Goal: Transaction & Acquisition: Book appointment/travel/reservation

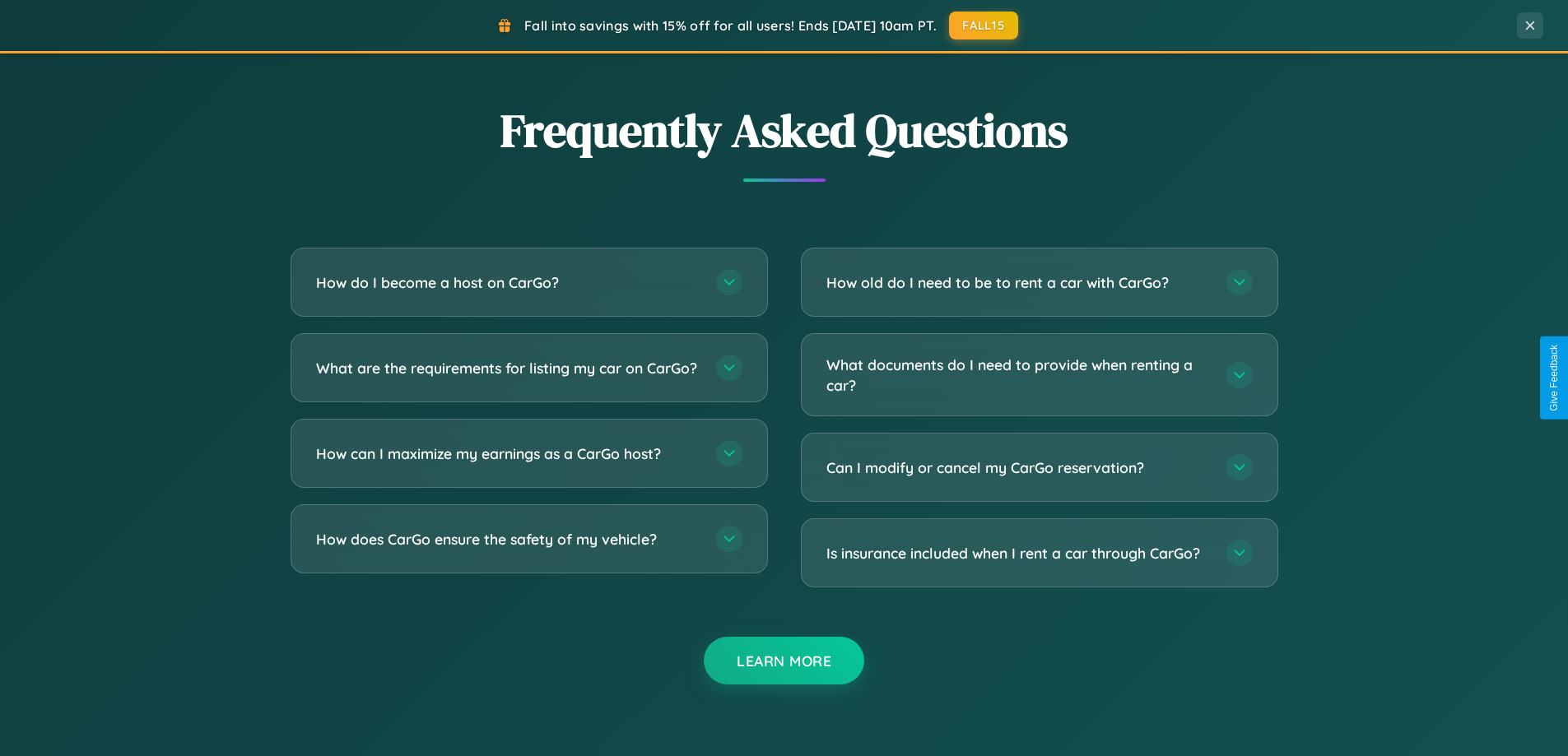
scroll to position [3166, 0]
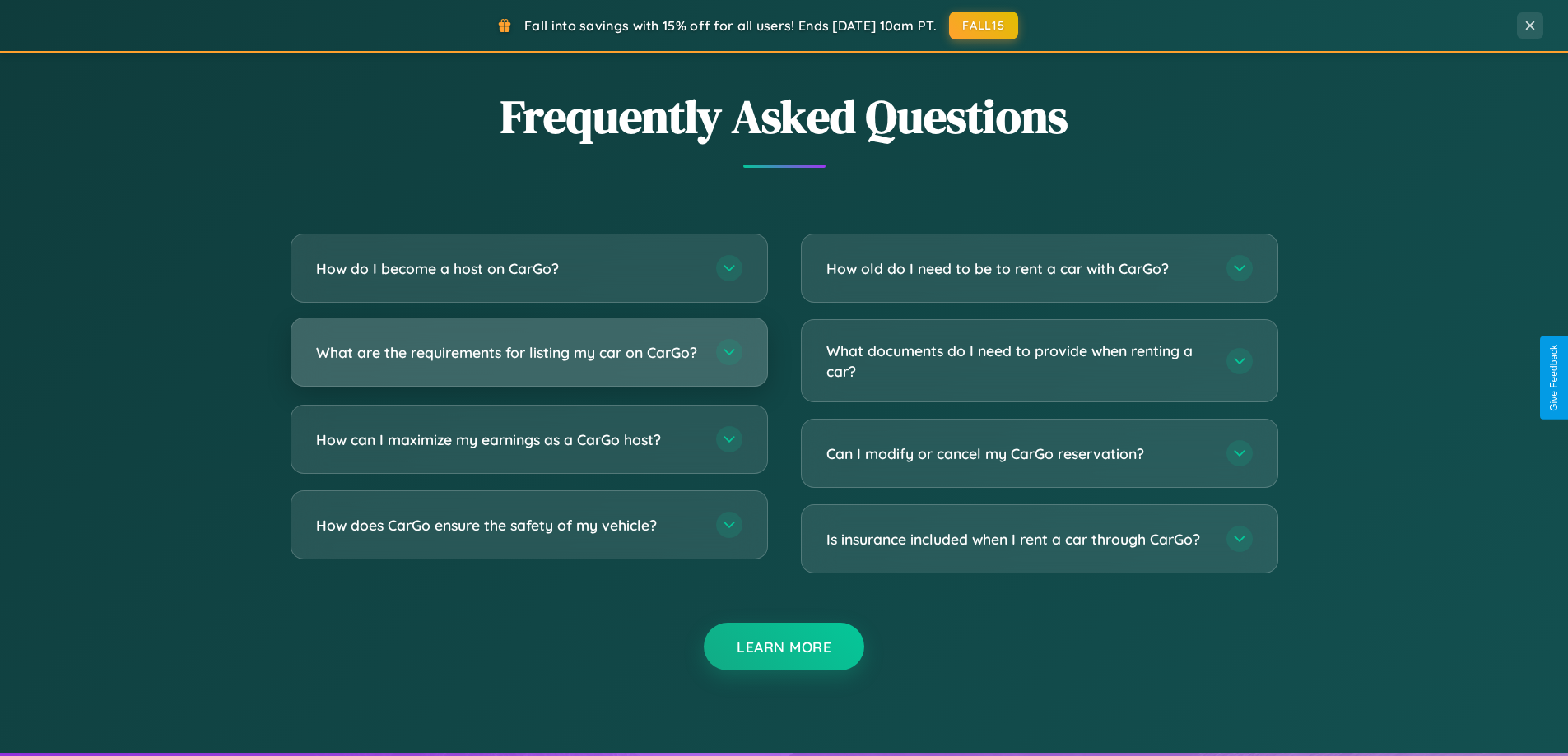
click at [528, 359] on h3 "What are the requirements for listing my car on CarGo?" at bounding box center [508, 352] width 383 height 20
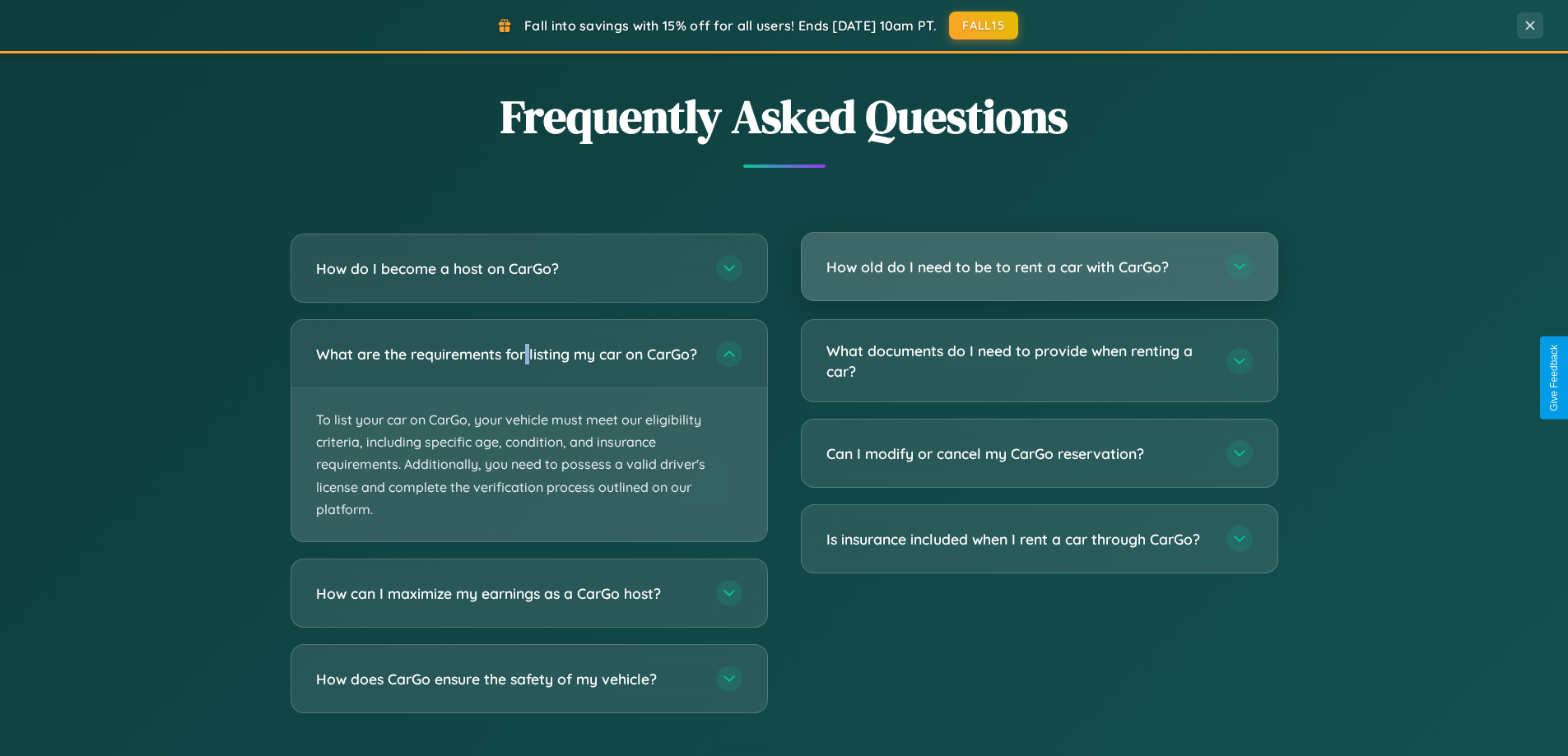
click at [1038, 266] on h3 "How old do I need to be to rent a car with CarGo?" at bounding box center [1017, 266] width 383 height 20
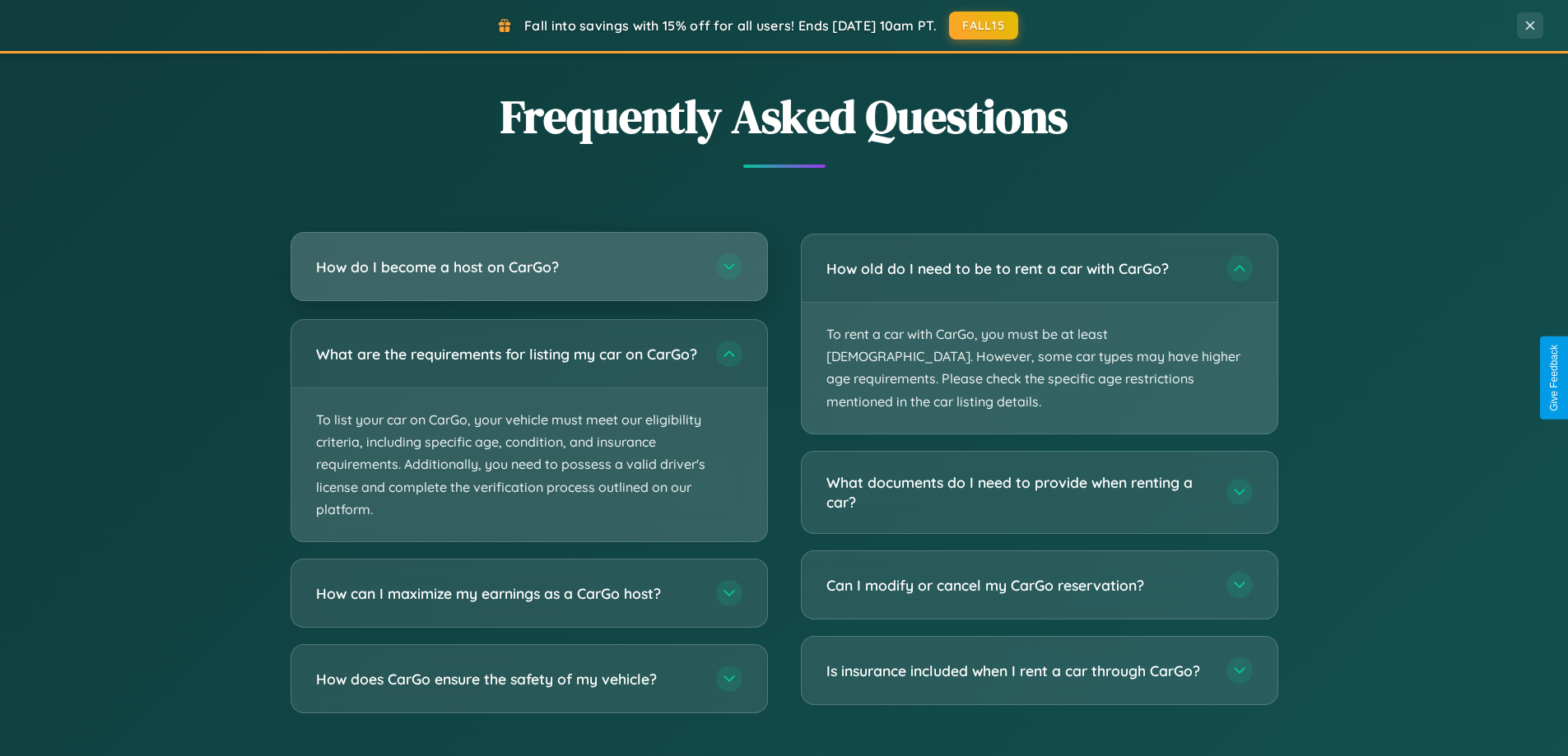
click at [528, 267] on h3 "How do I become a host on CarGo?" at bounding box center [508, 266] width 383 height 20
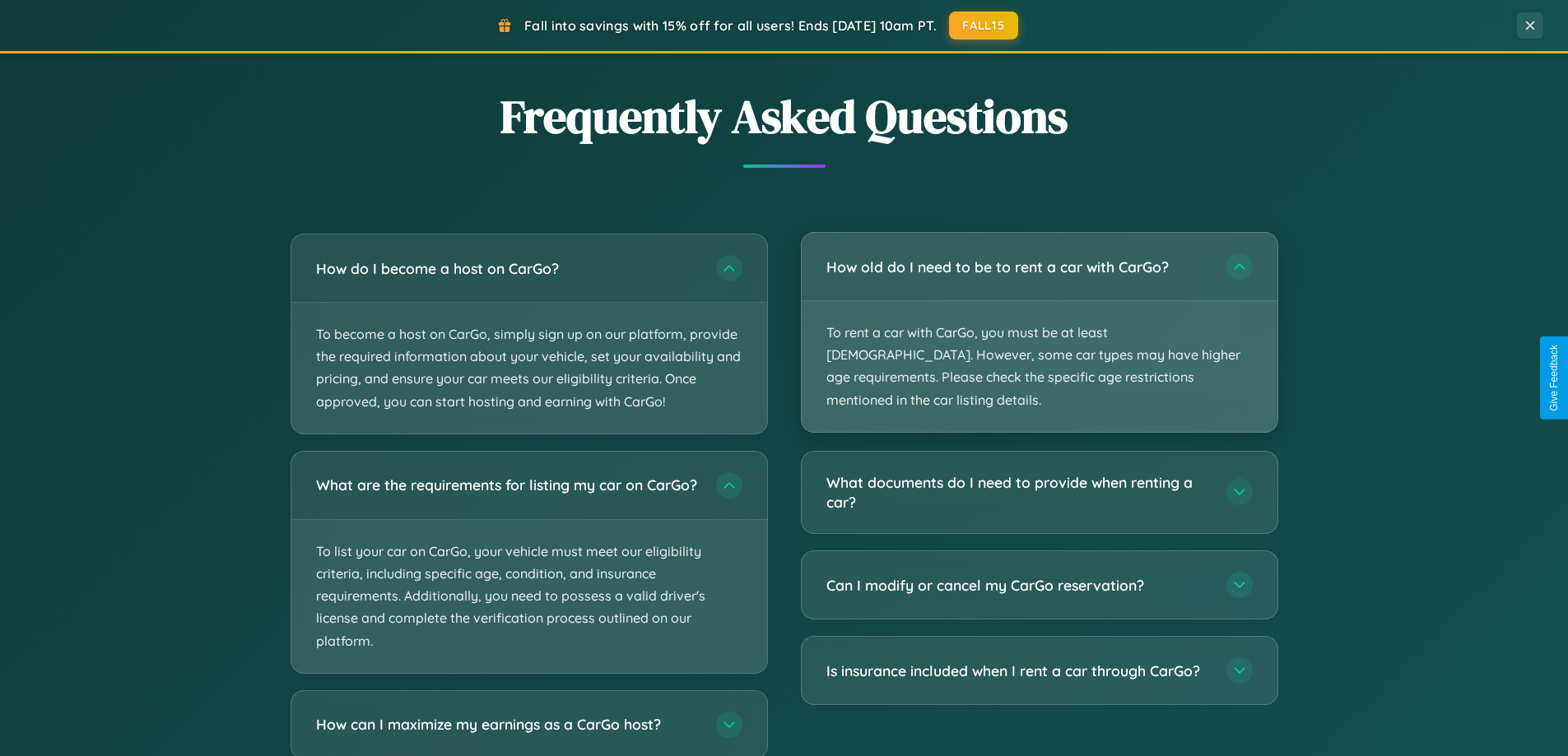
click at [1038, 321] on p "To rent a car with CarGo, you must be at least [DEMOGRAPHIC_DATA]. However, som…" at bounding box center [1039, 367] width 476 height 130
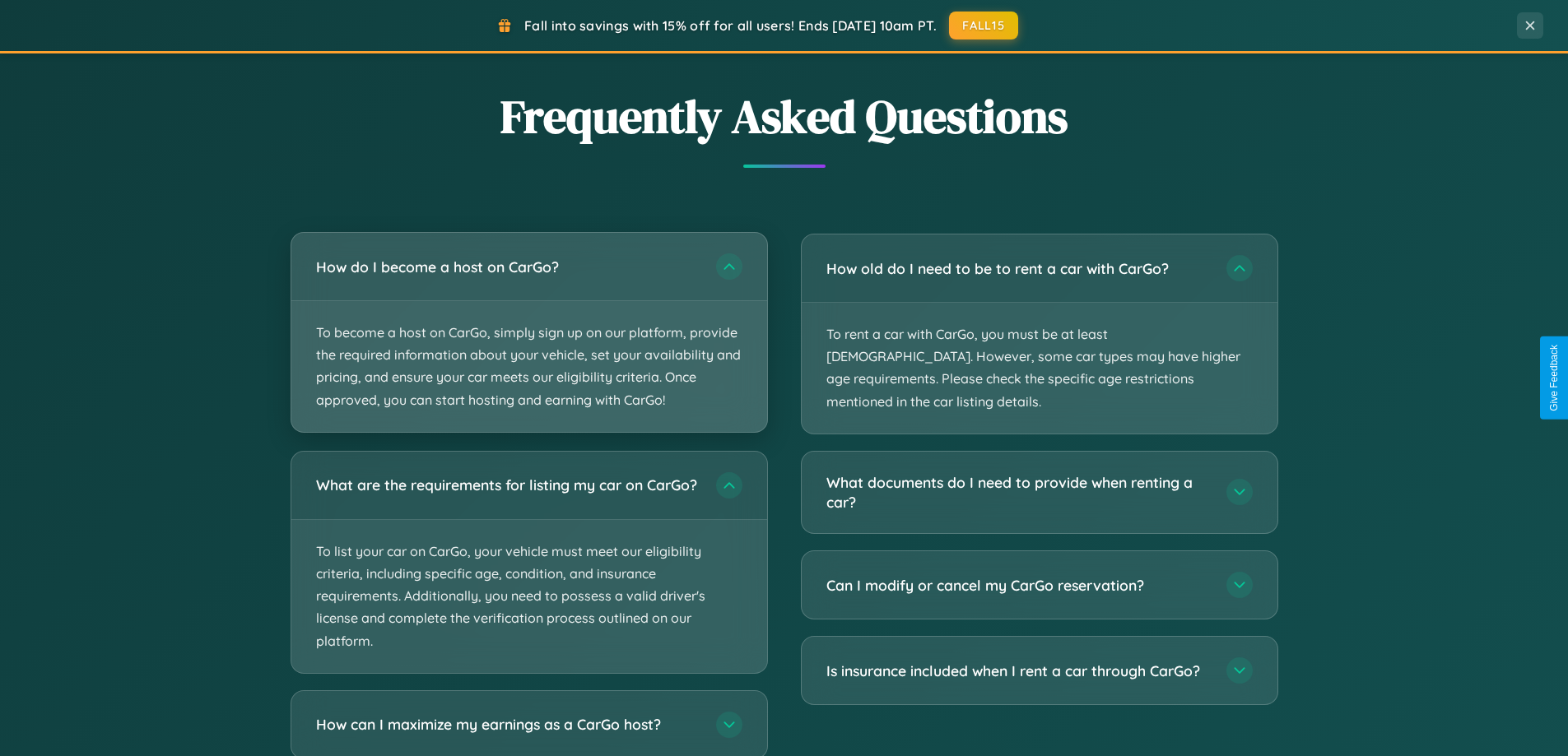
click at [528, 331] on p "To become a host on CarGo, simply sign up on our platform, provide the required…" at bounding box center [529, 367] width 476 height 130
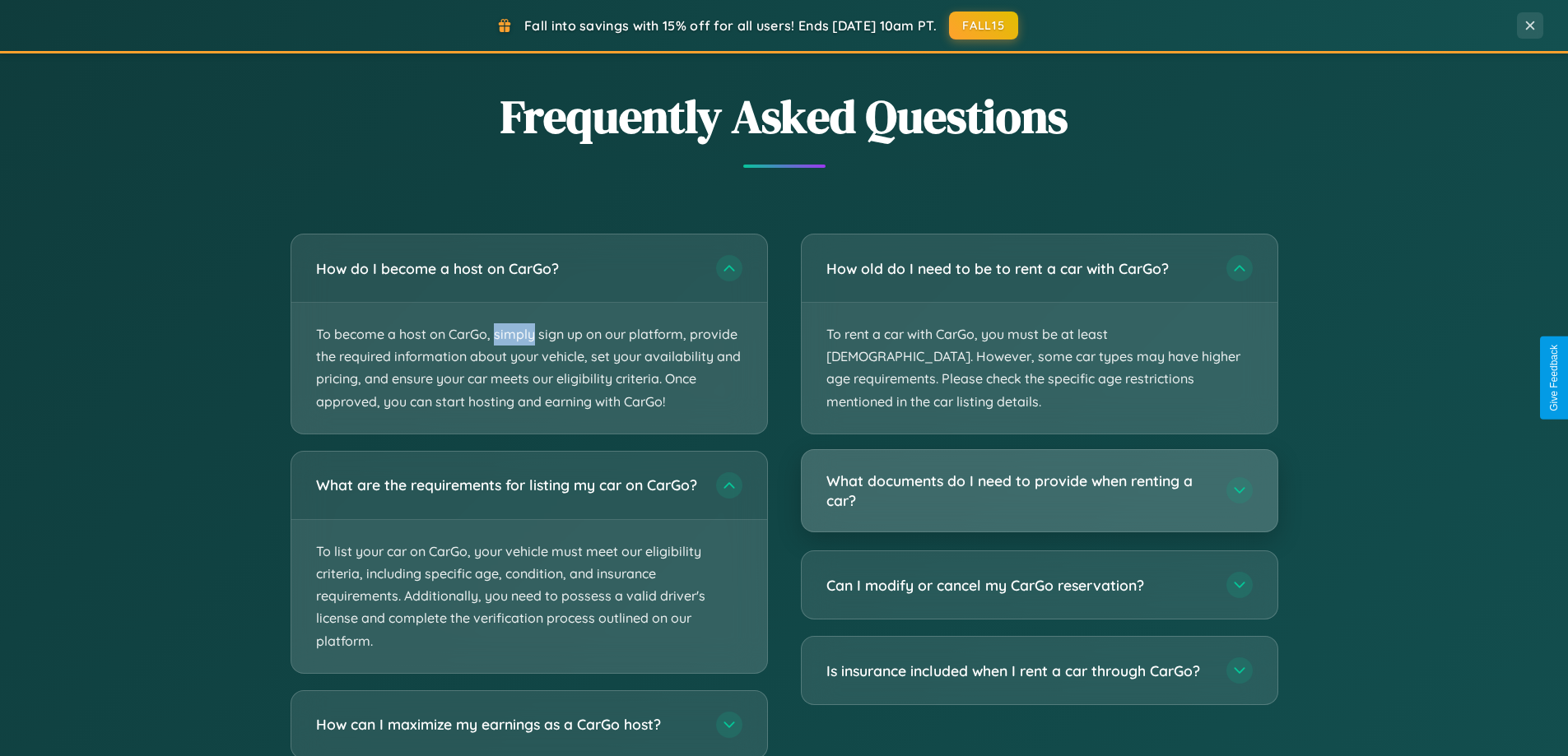
click at [1038, 471] on h3 "What documents do I need to provide when renting a car?" at bounding box center [1017, 491] width 383 height 41
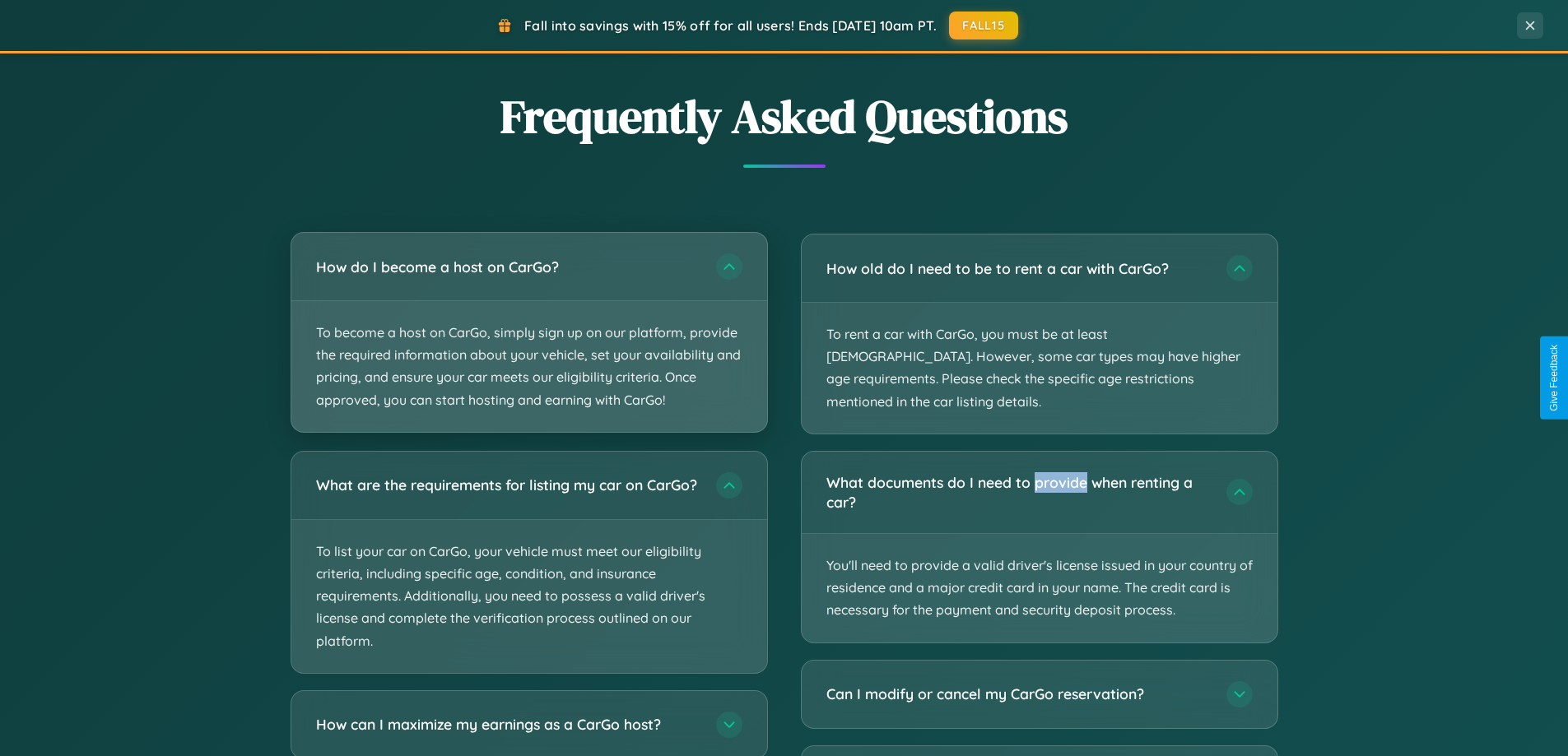
click at [528, 332] on p "To become a host on CarGo, simply sign up on our platform, provide the required…" at bounding box center [529, 367] width 476 height 130
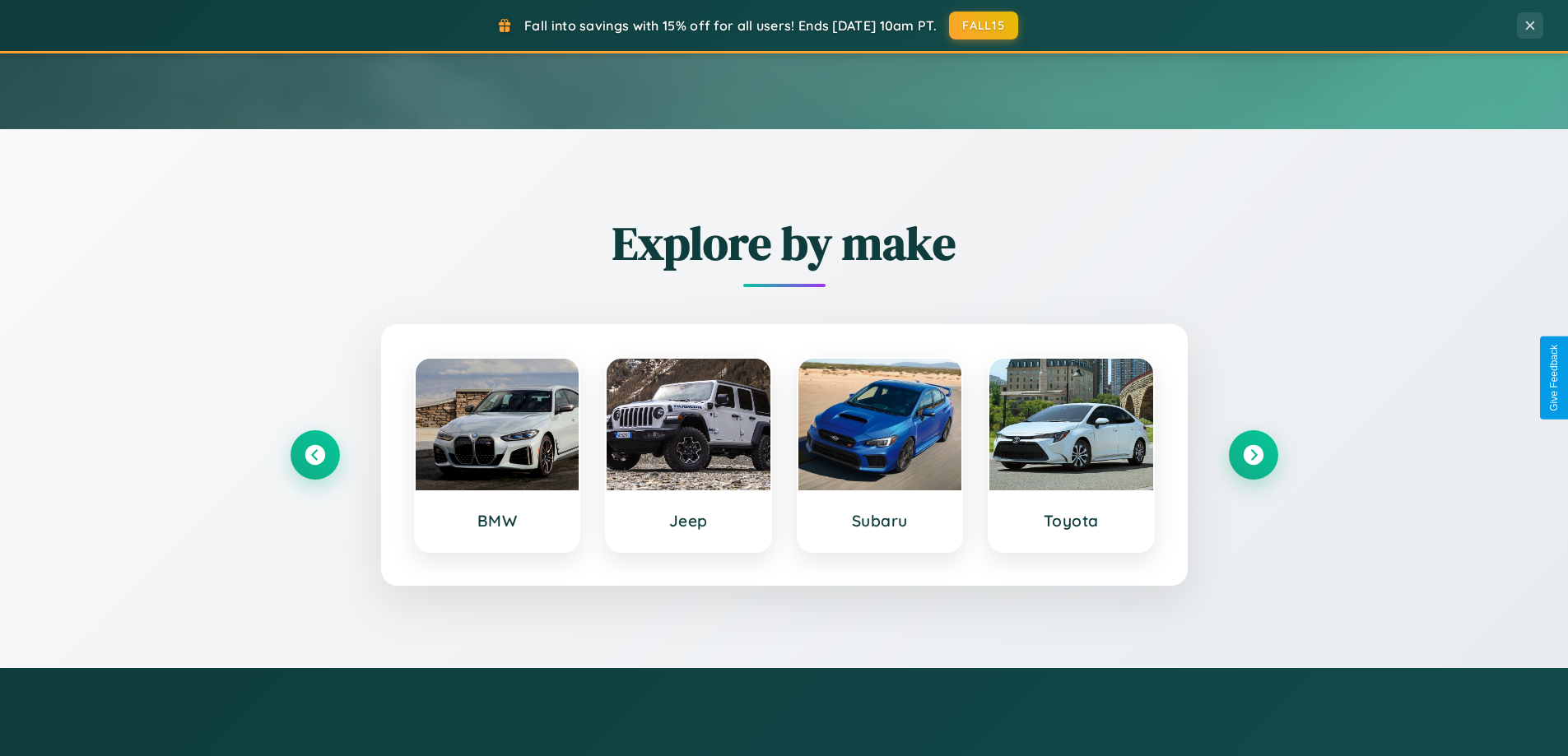
scroll to position [0, 0]
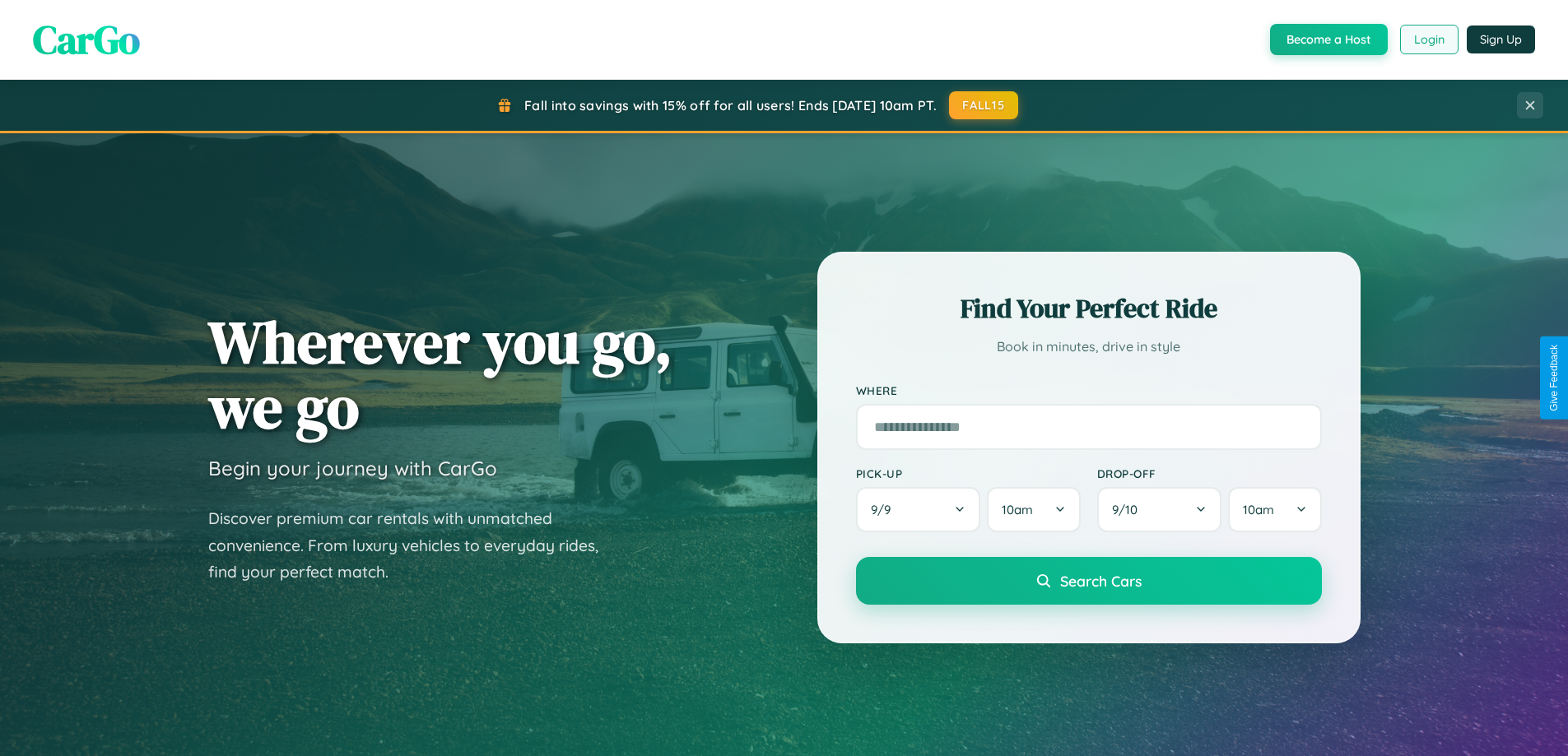
click at [1428, 40] on button "Login" at bounding box center [1429, 40] width 58 height 30
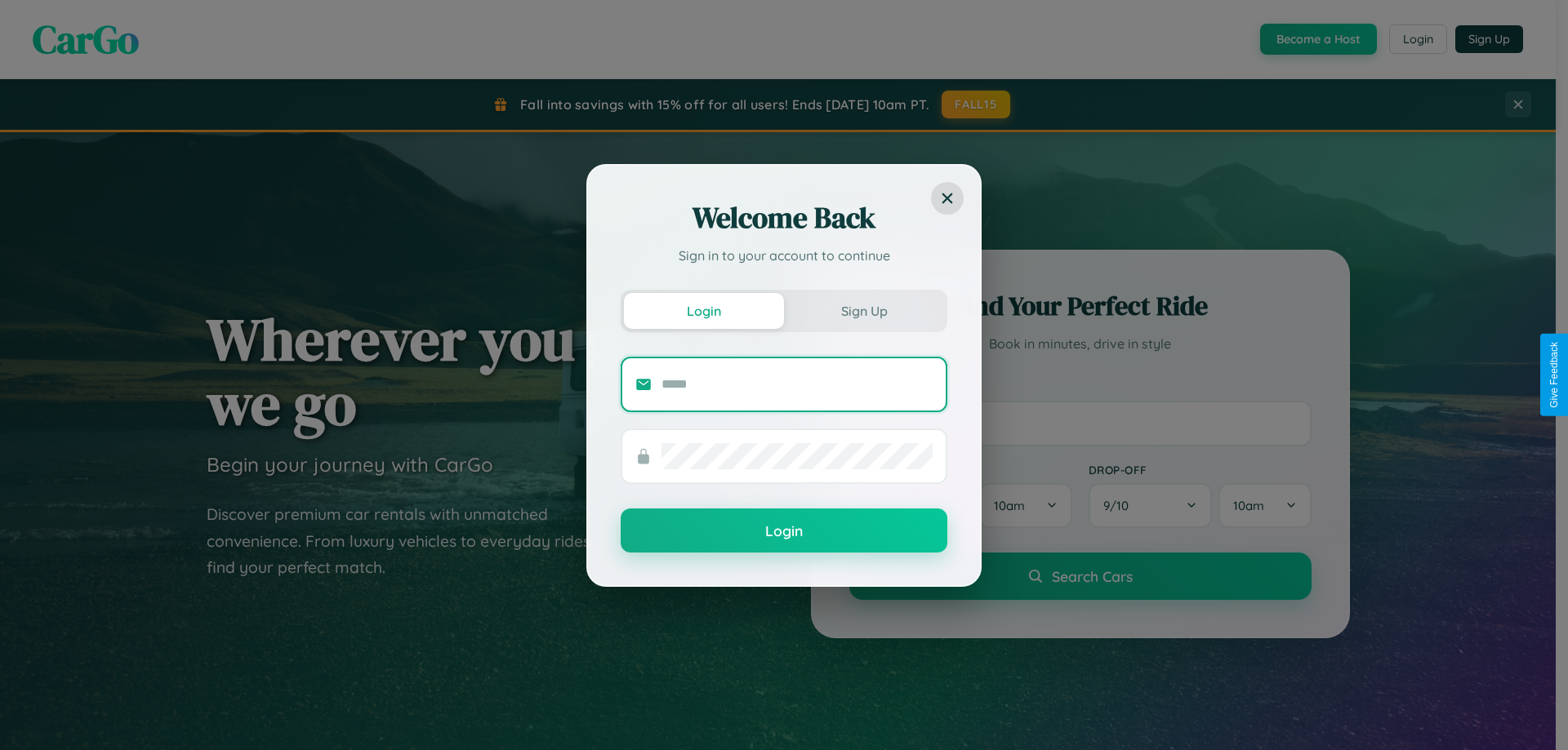
click at [797, 384] on input "text" at bounding box center [797, 385] width 271 height 26
type input "**********"
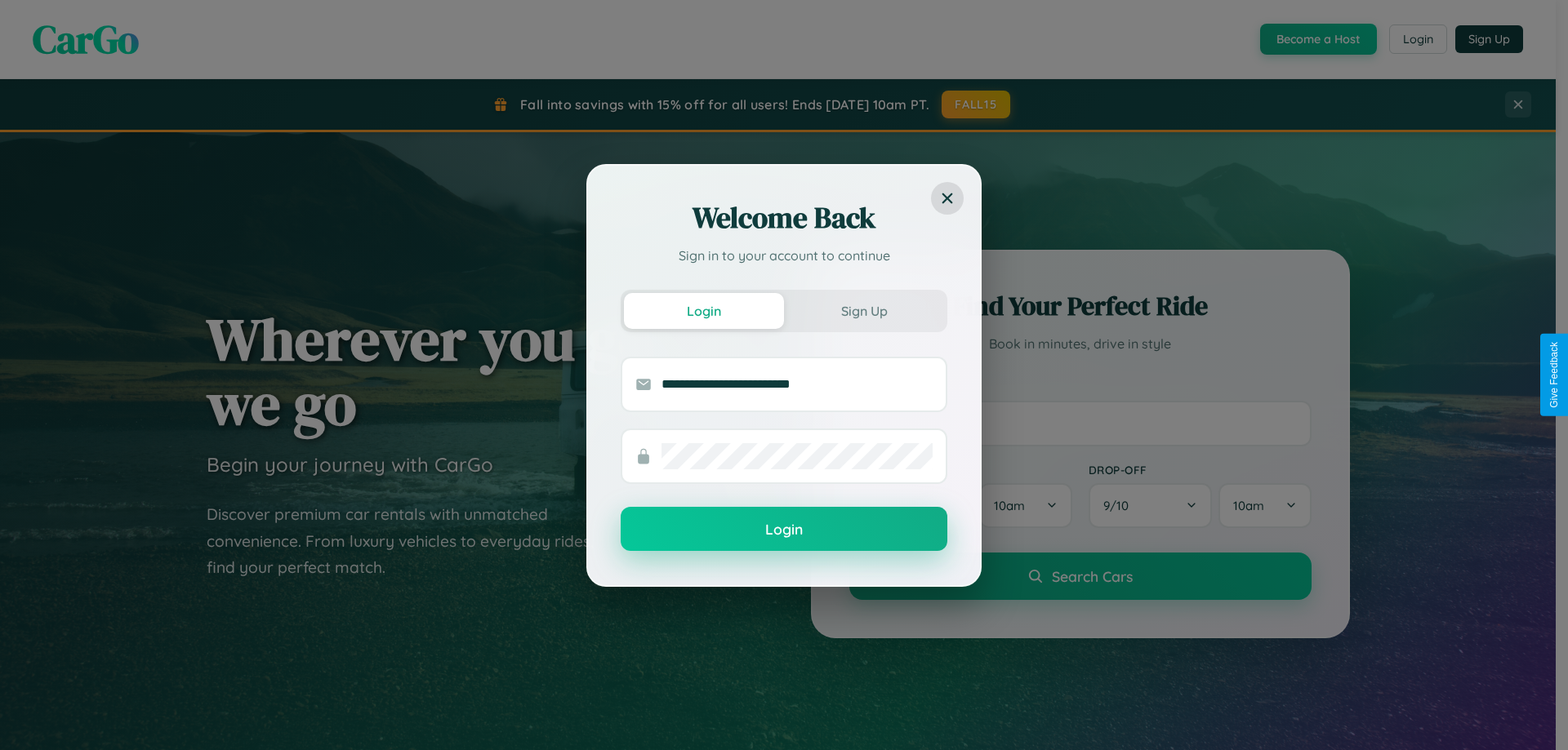
click at [784, 530] on button "Login" at bounding box center [784, 529] width 326 height 44
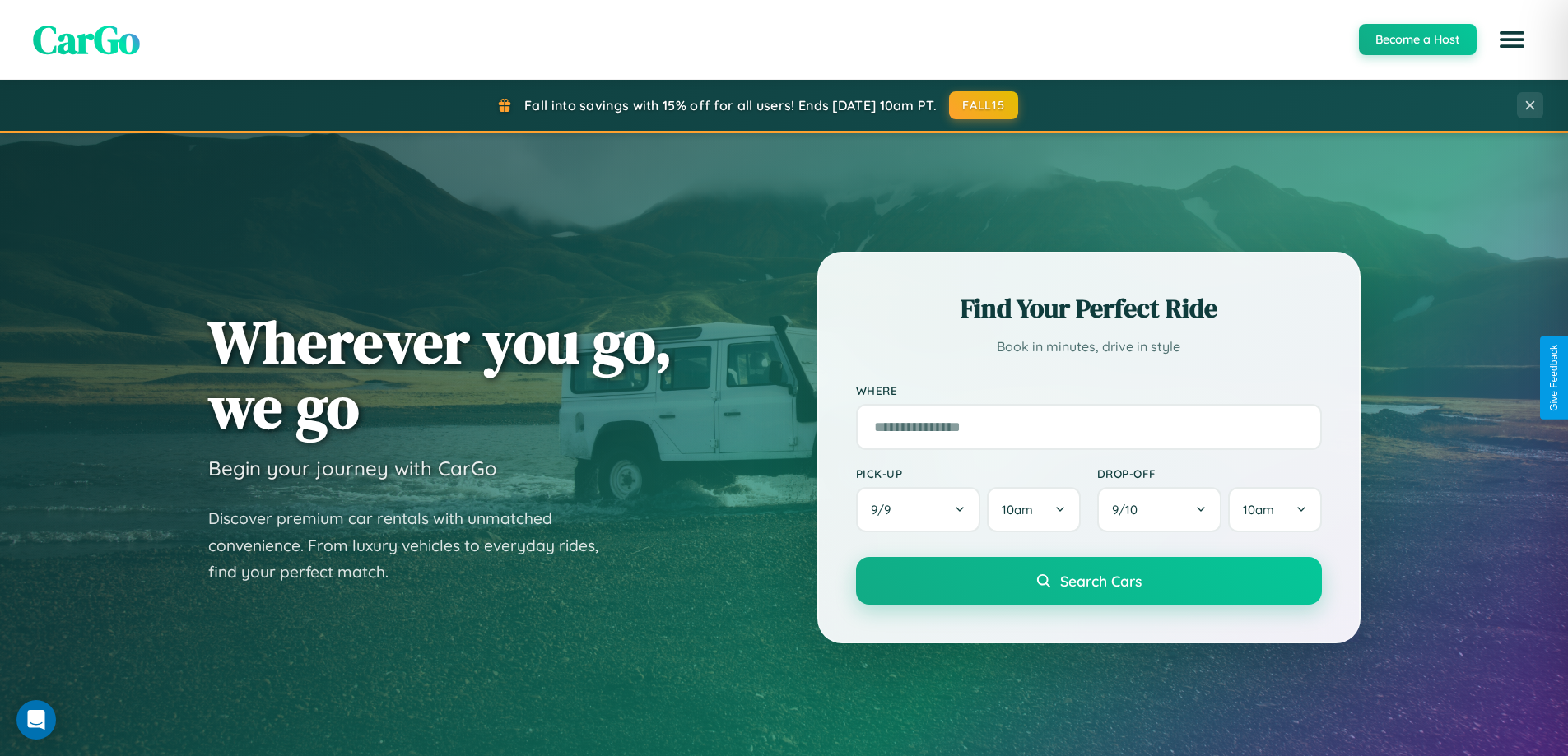
scroll to position [48, 0]
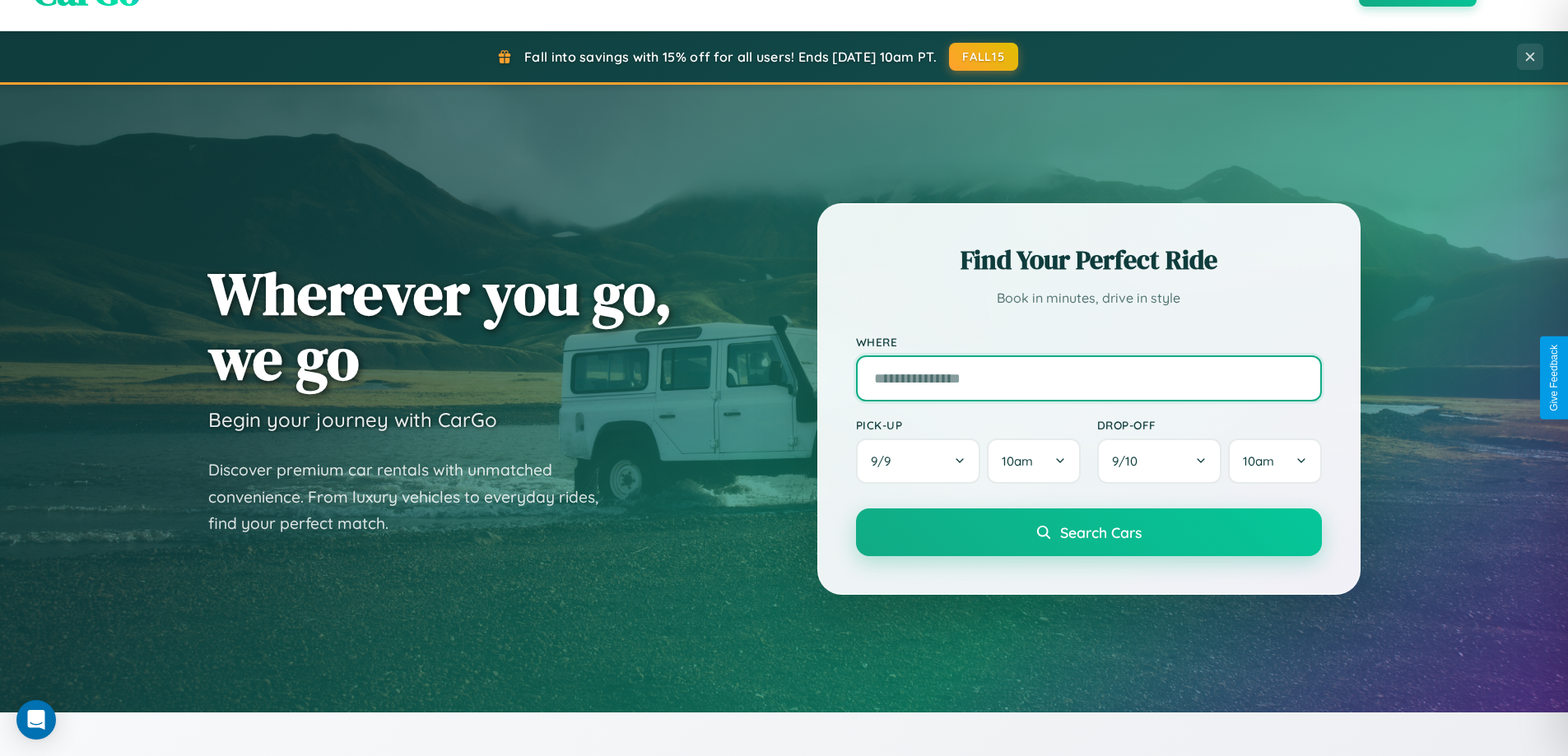
click at [1088, 378] on input "text" at bounding box center [1089, 378] width 465 height 46
type input "*********"
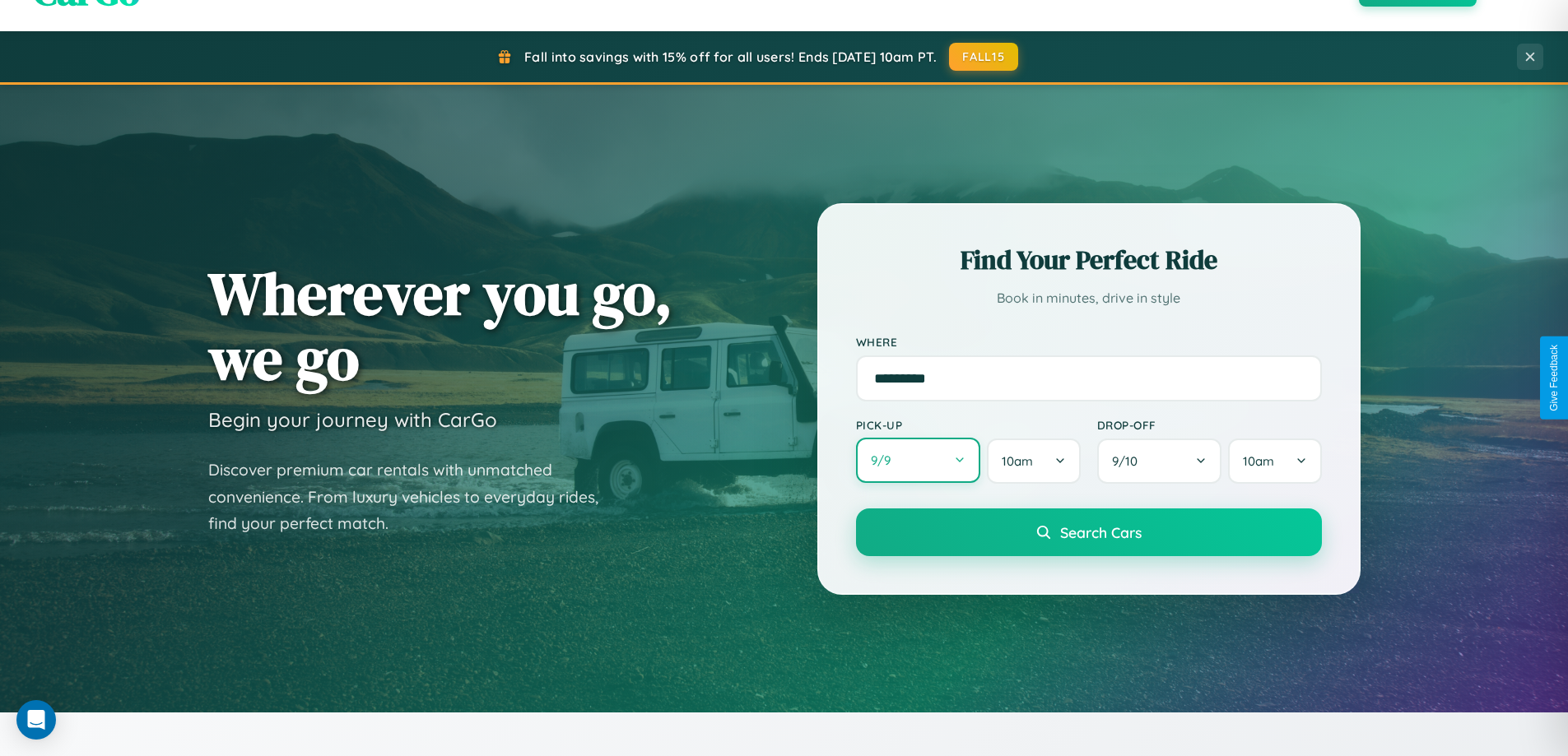
click at [918, 461] on button "9 / 9" at bounding box center [918, 460] width 125 height 45
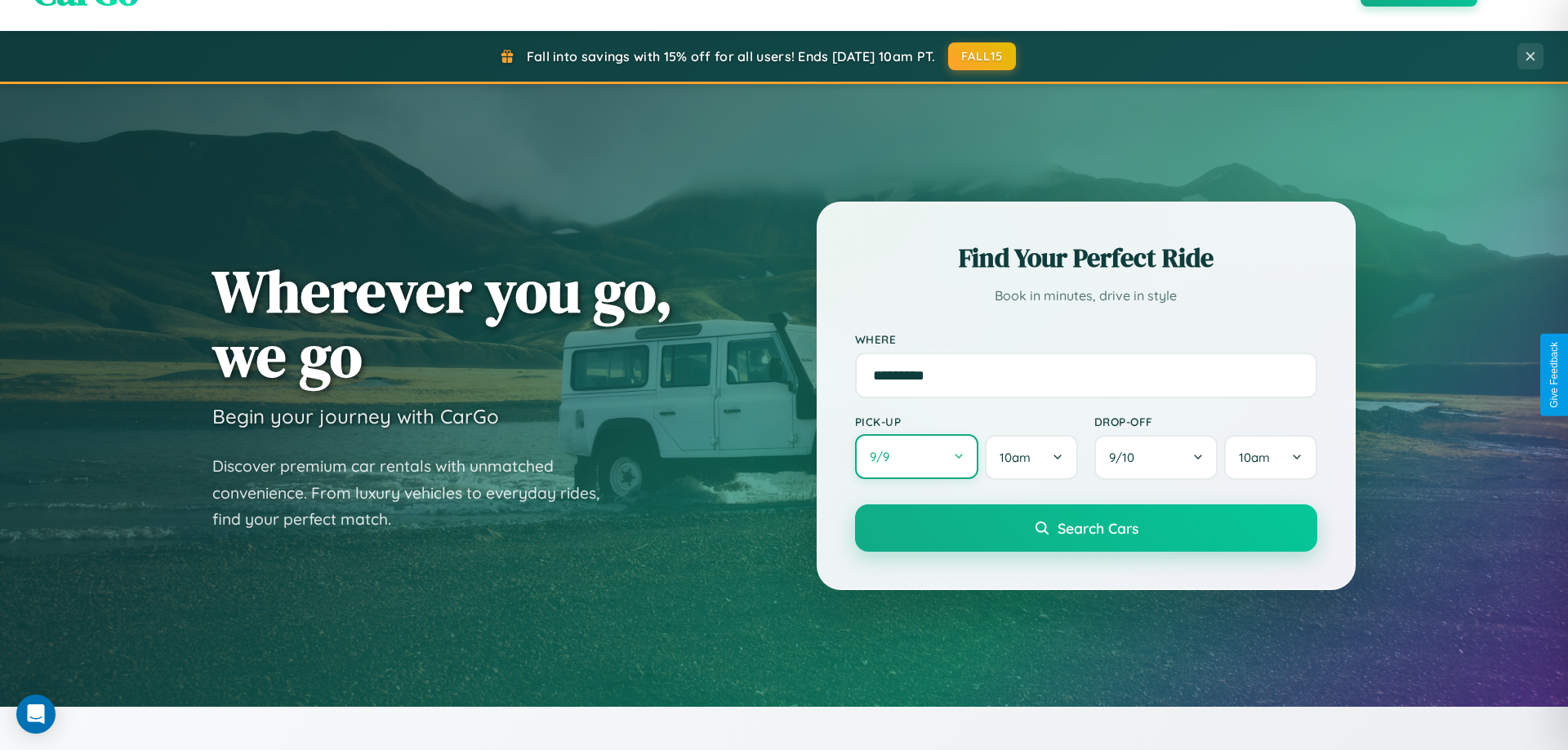
select select "*"
select select "****"
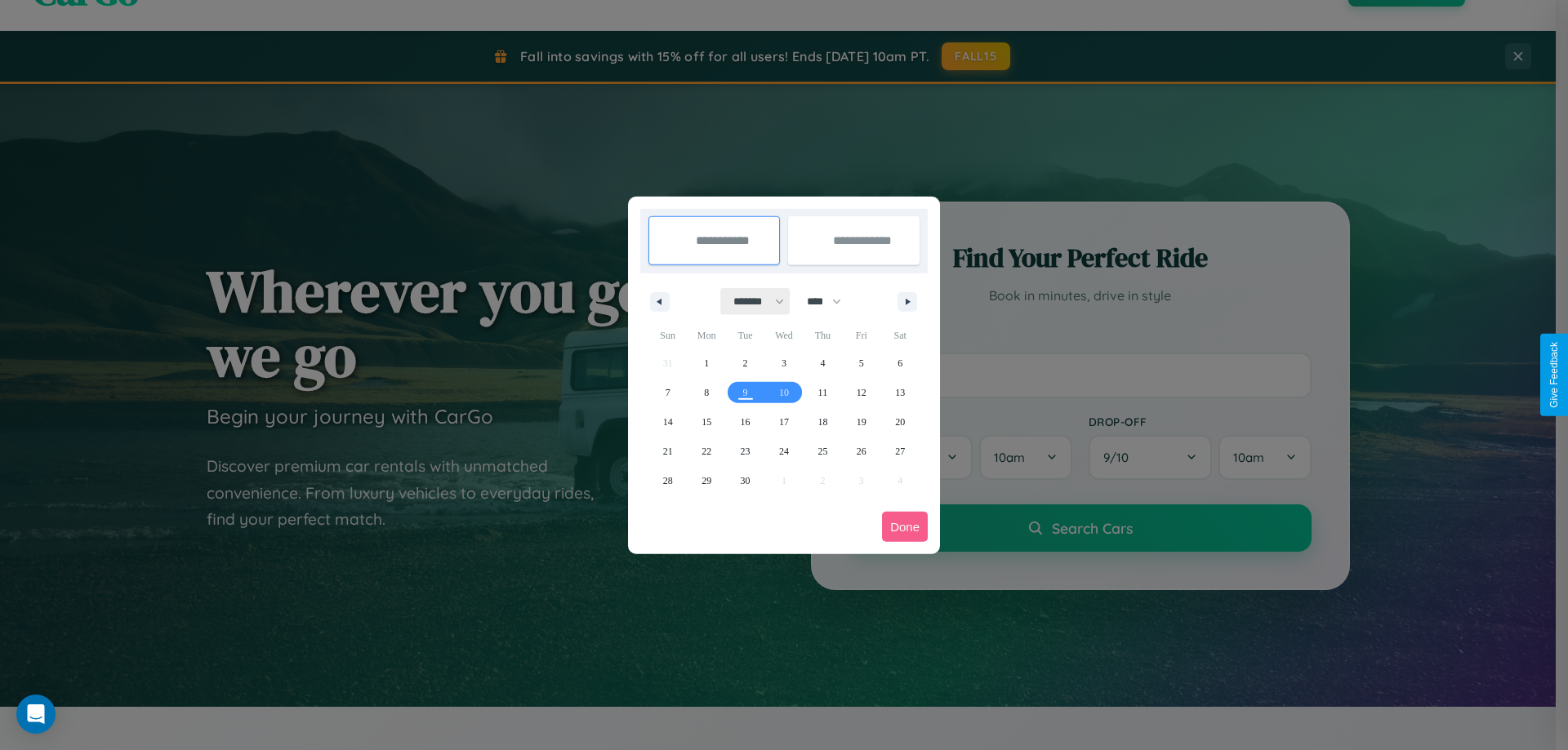
drag, startPoint x: 751, startPoint y: 302, endPoint x: 784, endPoint y: 327, distance: 41.4
click at [751, 302] on select "******* ******** ***** ***** *** **** **** ****** ********* ******* ******** **…" at bounding box center [755, 302] width 69 height 27
select select "*"
click at [831, 302] on select "**** **** **** **** **** **** **** **** **** **** **** **** **** **** **** ****…" at bounding box center [823, 302] width 49 height 27
select select "****"
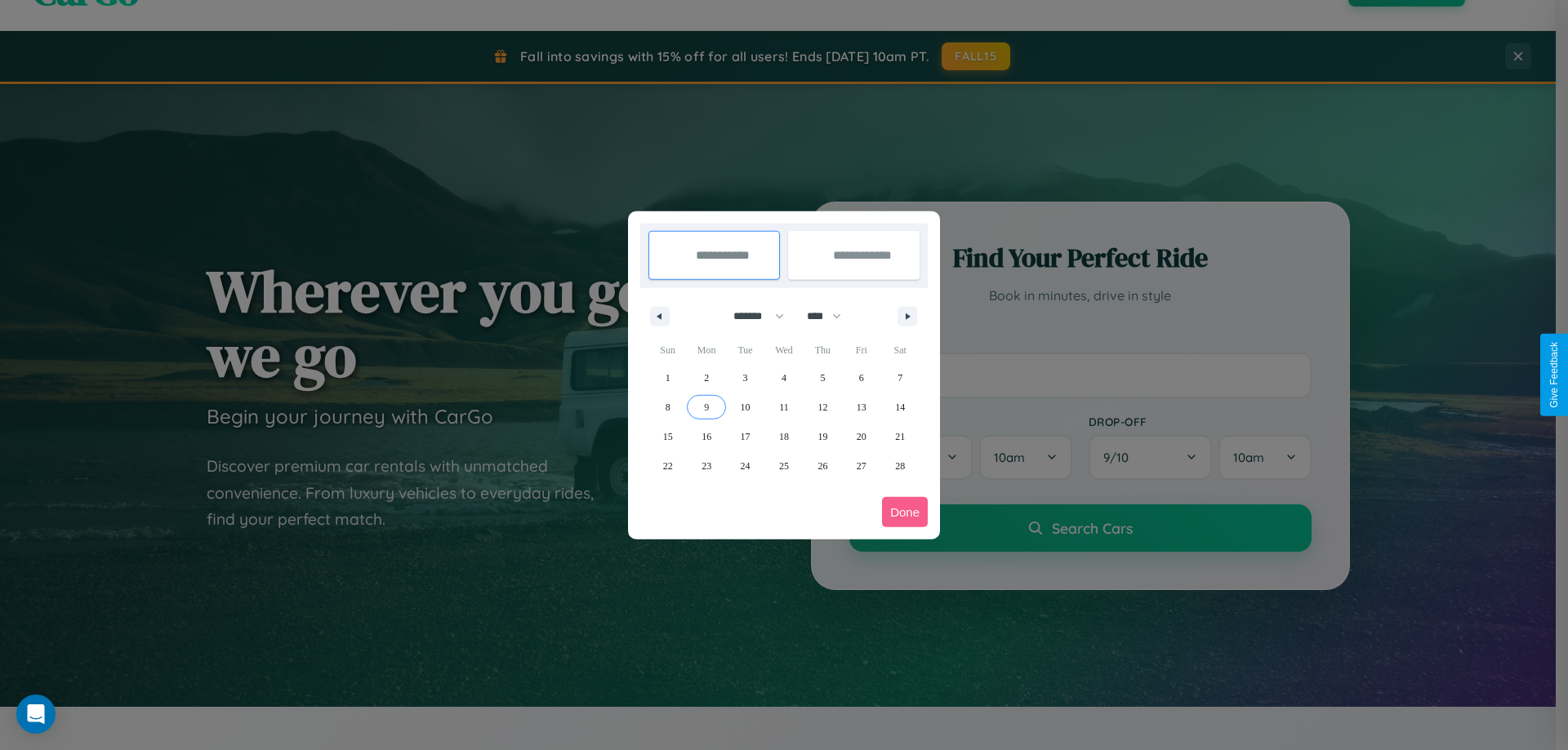
click at [707, 406] on span "9" at bounding box center [707, 407] width 5 height 30
type input "**********"
click at [744, 436] on span "17" at bounding box center [745, 437] width 10 height 30
type input "**********"
click at [904, 511] on button "Done" at bounding box center [904, 512] width 45 height 31
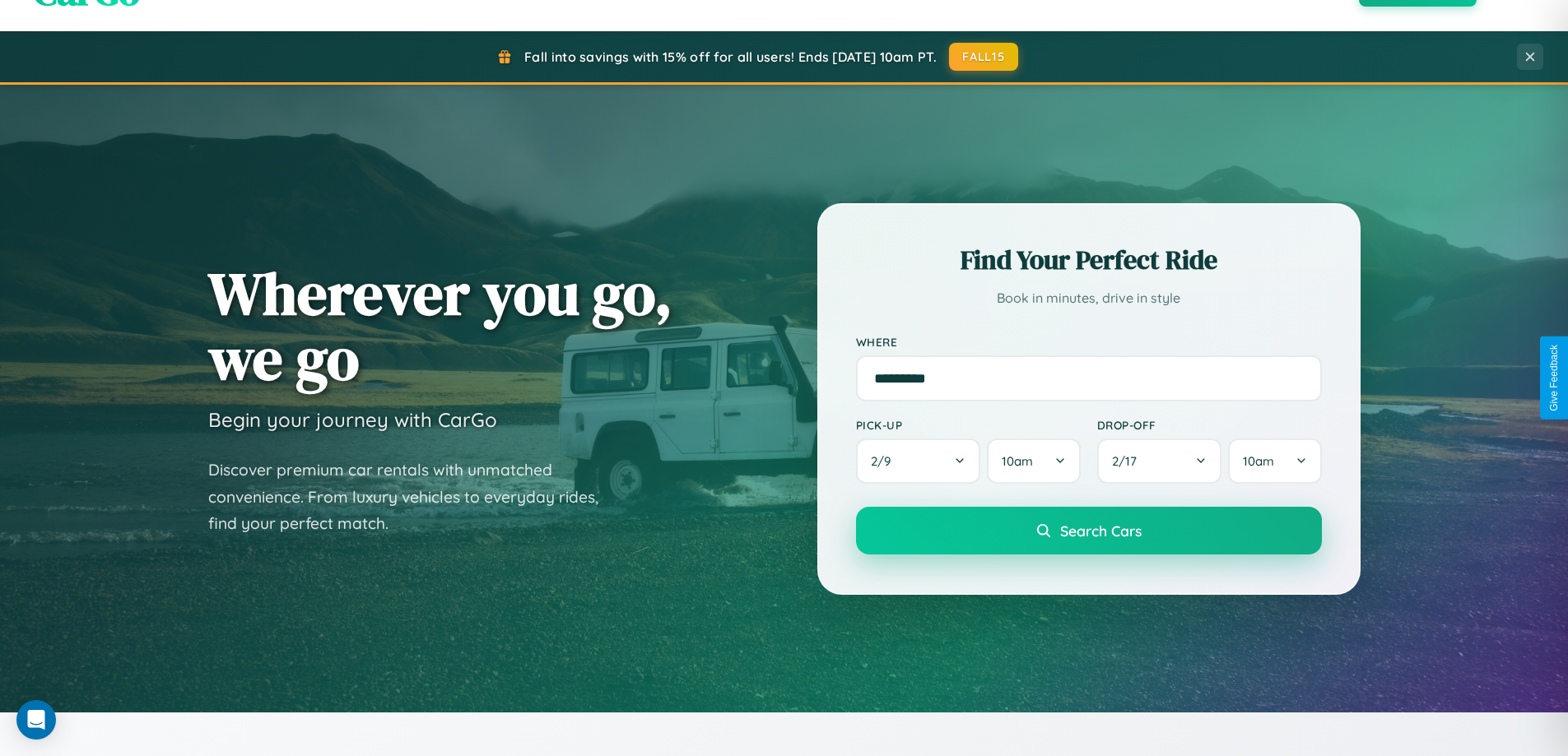
click at [1088, 530] on span "Search Cars" at bounding box center [1100, 530] width 81 height 19
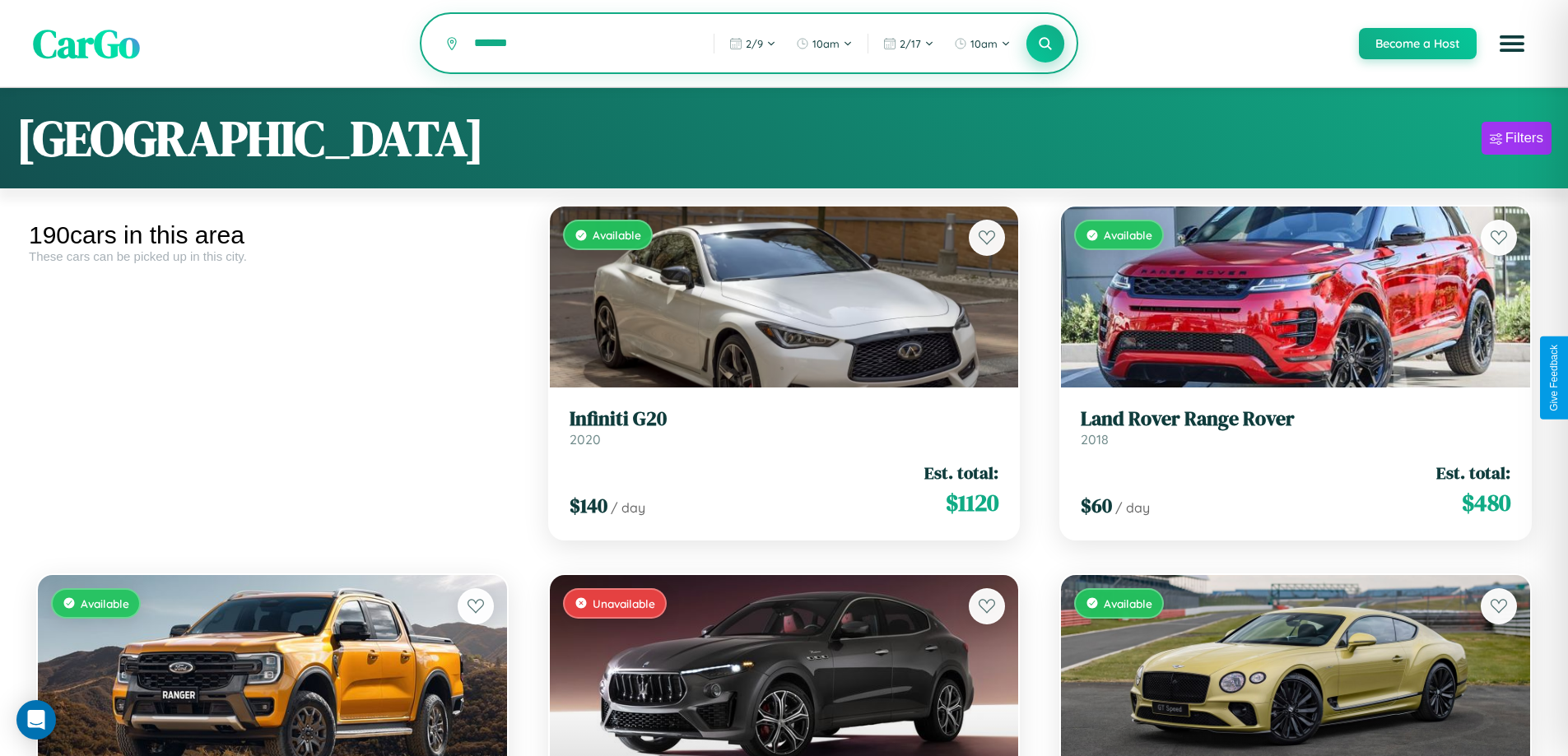
type input "*******"
click at [1044, 44] on icon at bounding box center [1045, 43] width 16 height 16
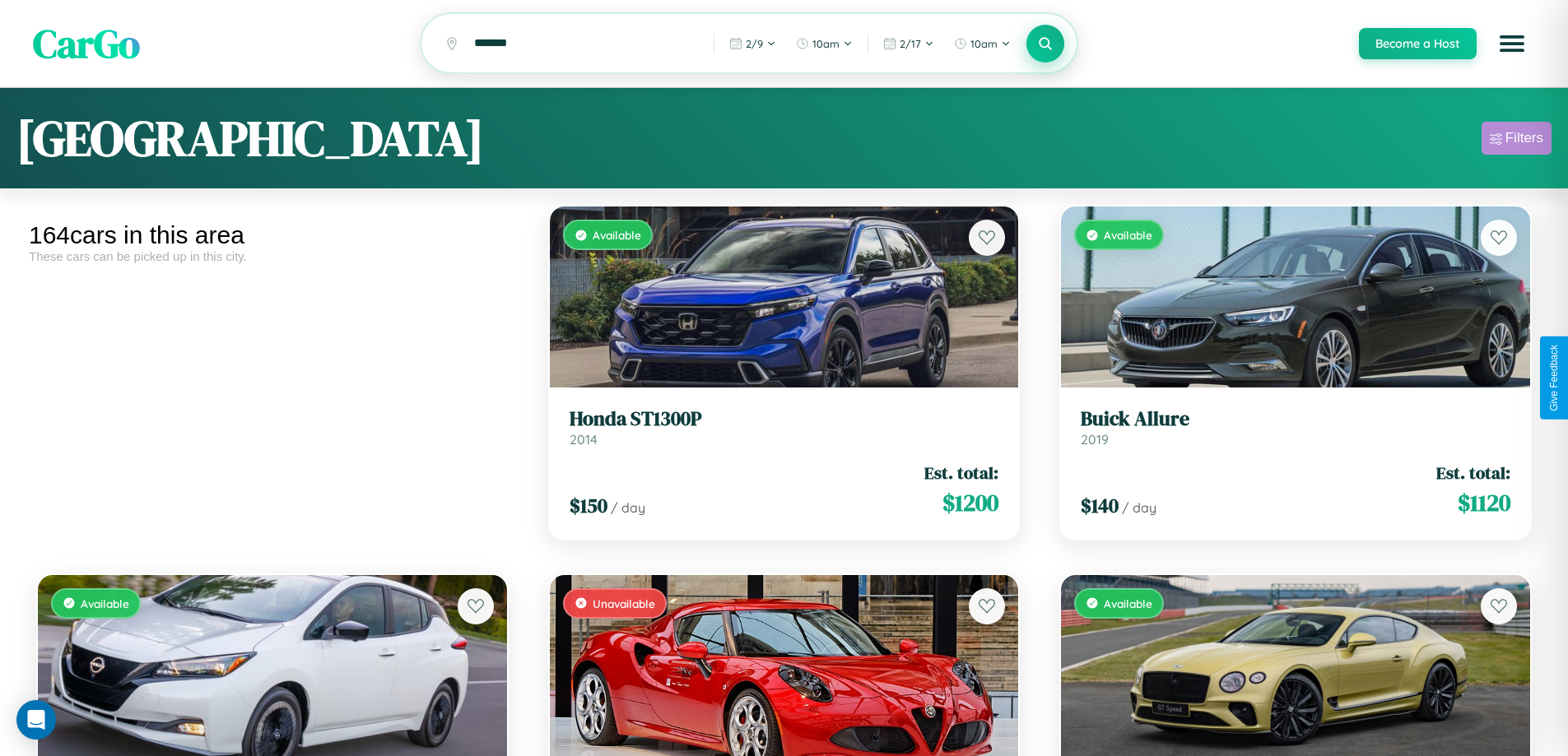
click at [1516, 141] on div "Filters" at bounding box center [1524, 138] width 38 height 17
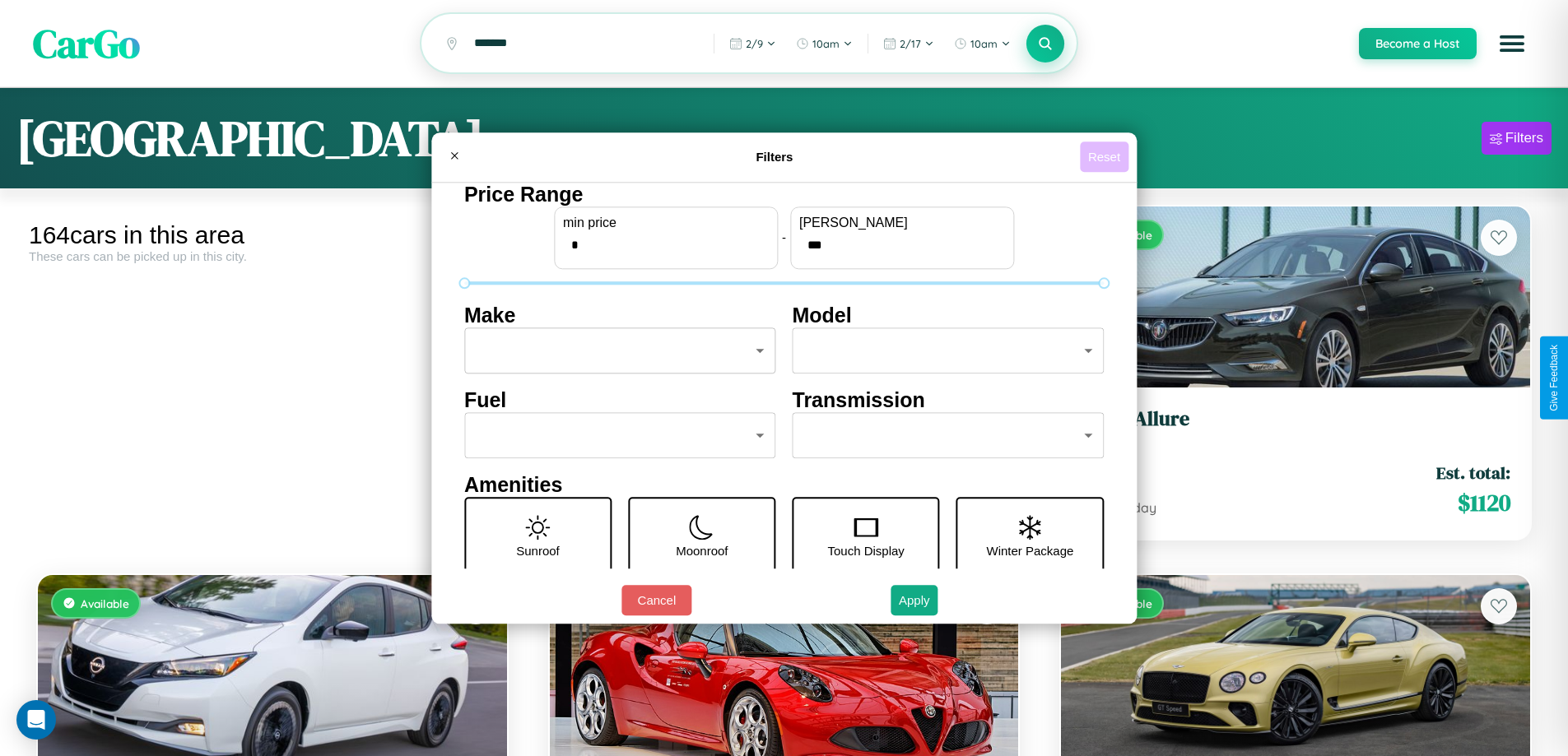
click at [1106, 156] on button "Reset" at bounding box center [1104, 157] width 48 height 31
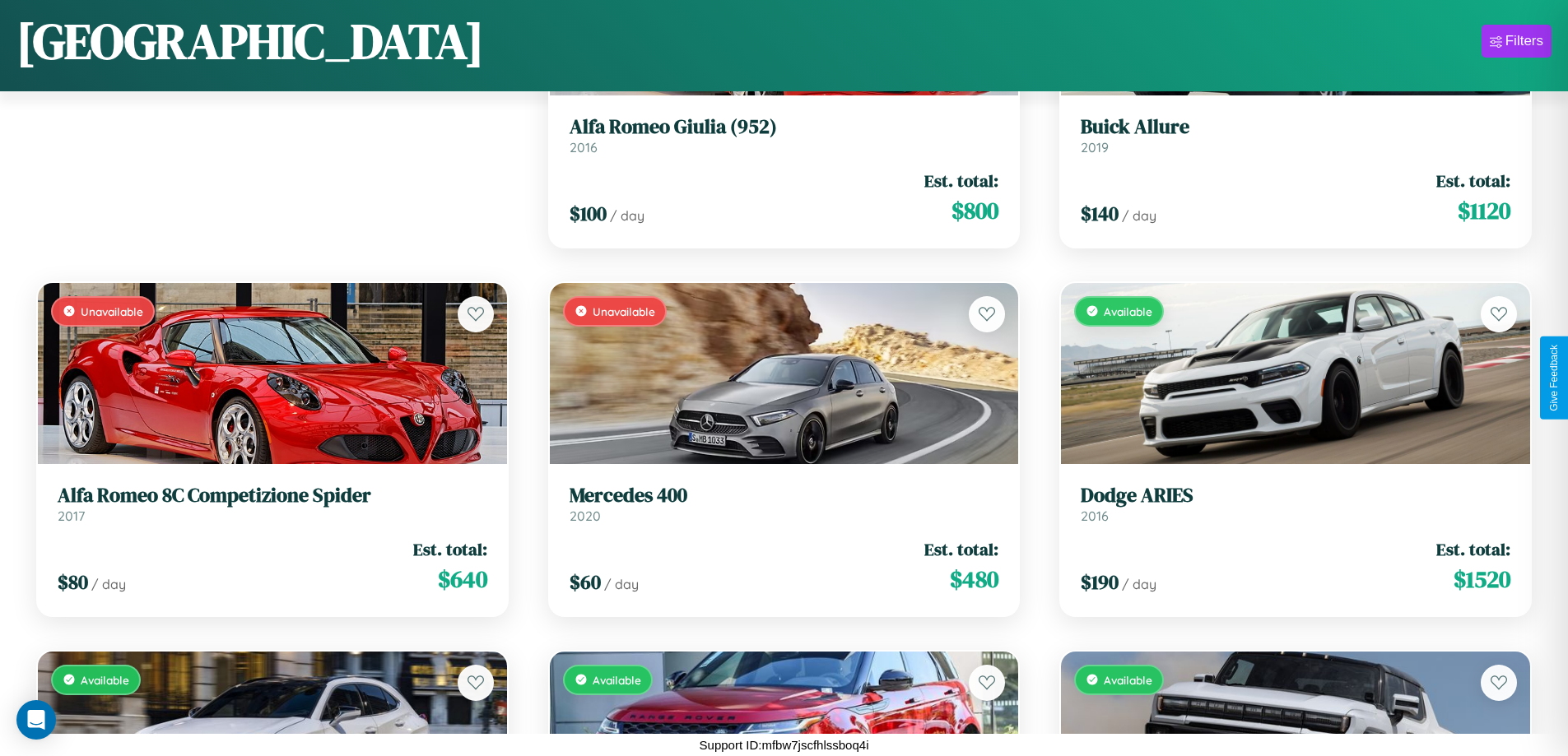
scroll to position [2073, 0]
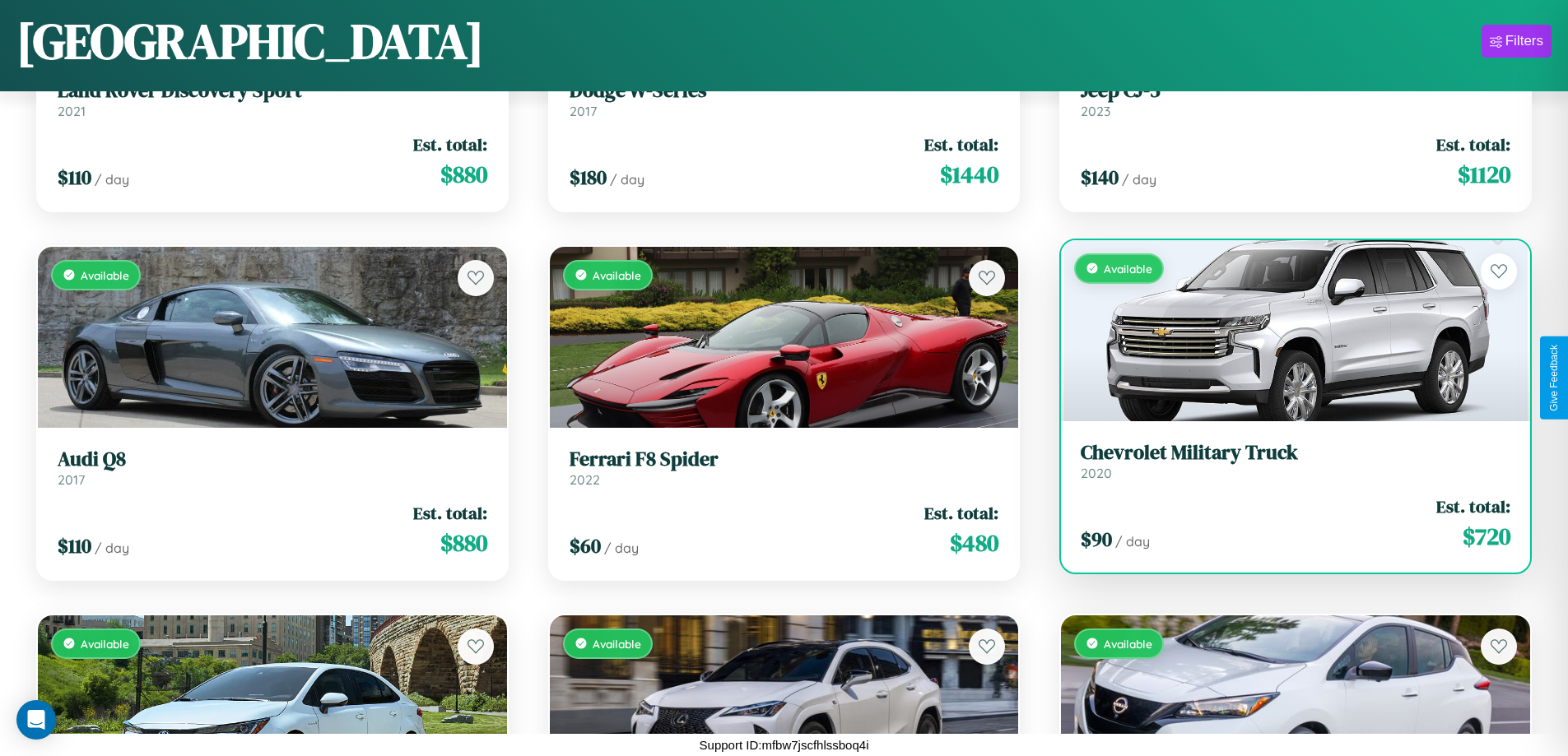
click at [1284, 331] on div "Available" at bounding box center [1295, 330] width 469 height 181
click at [1284, 330] on div "Available" at bounding box center [1295, 330] width 469 height 181
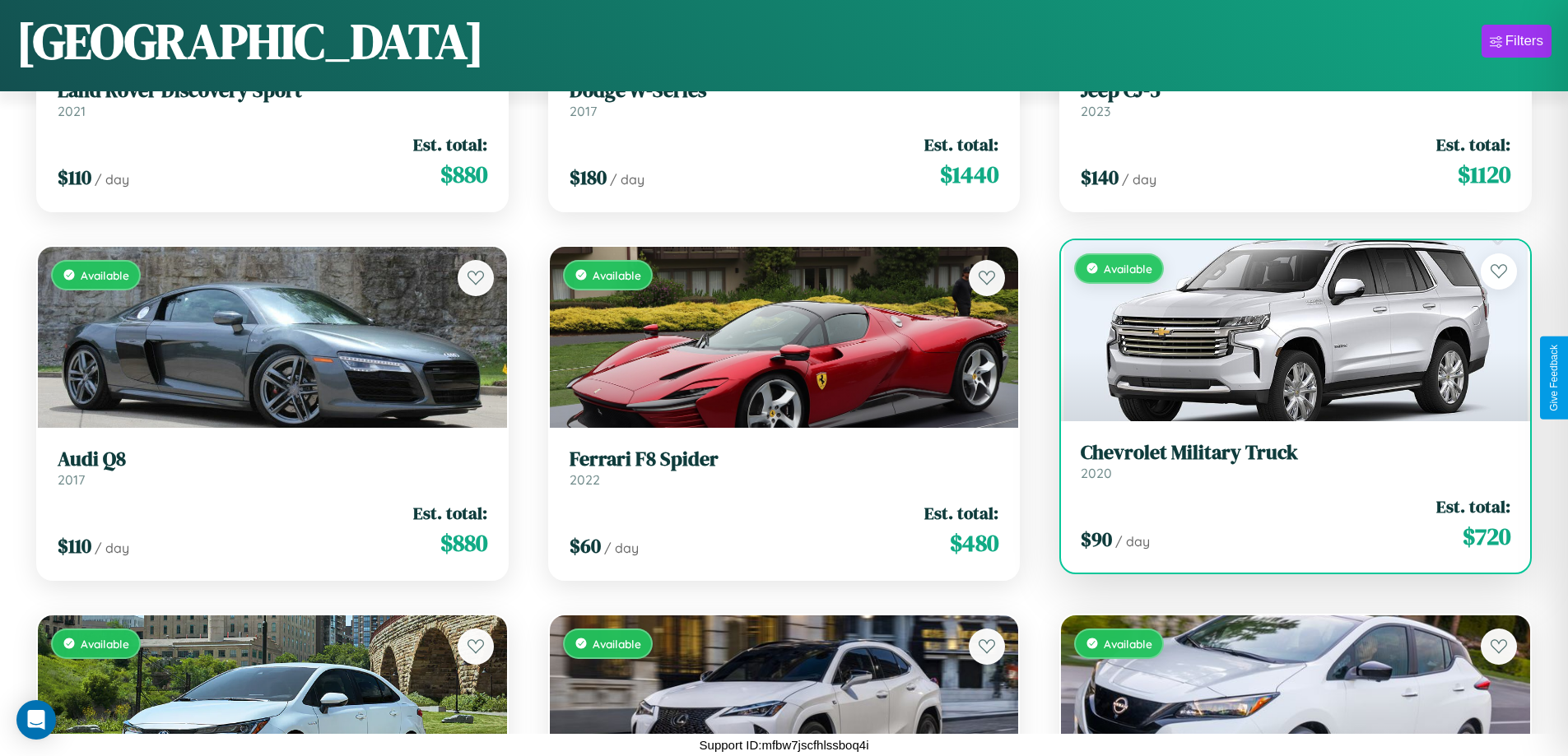
click at [1284, 330] on div "Available" at bounding box center [1295, 330] width 469 height 181
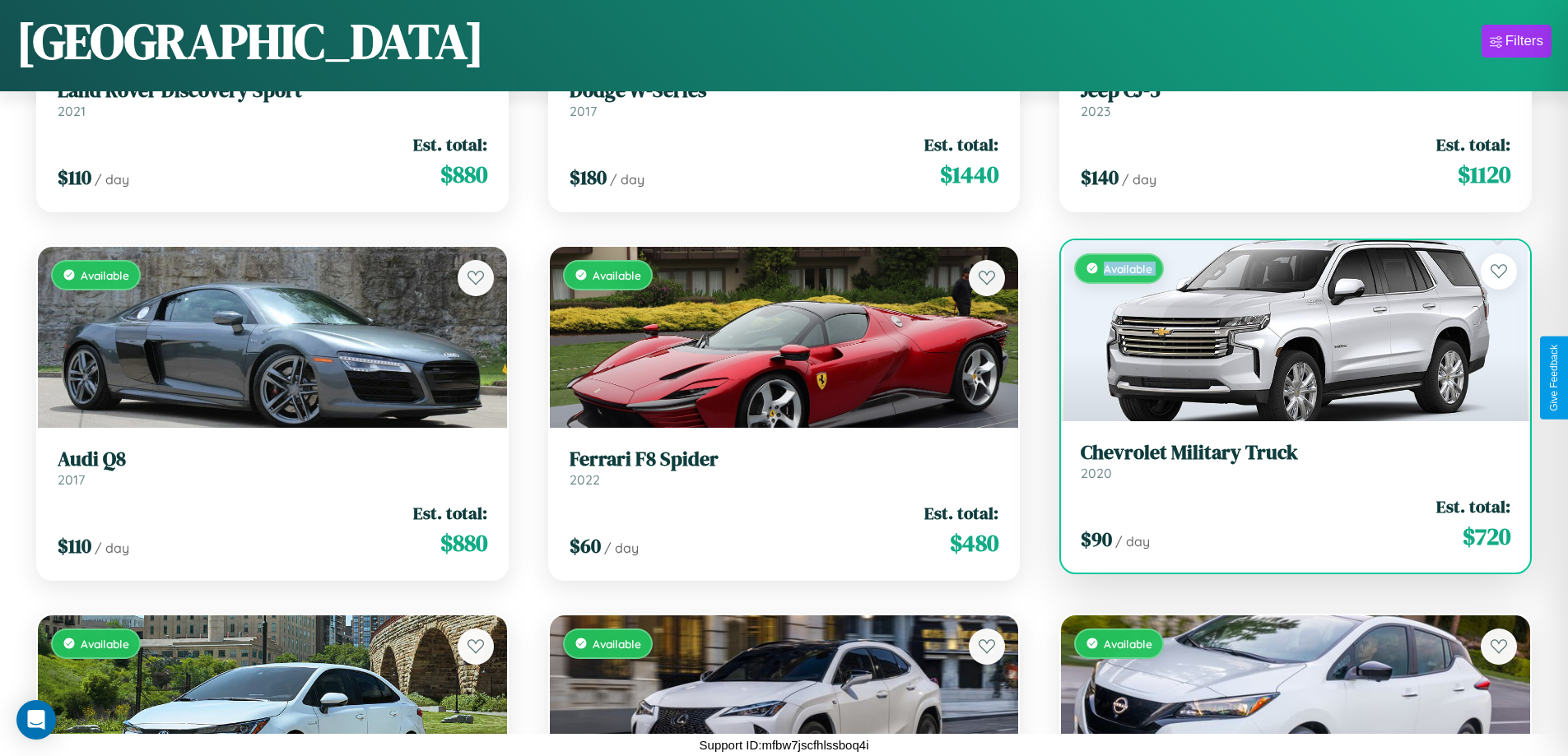
click at [1284, 330] on div "Available" at bounding box center [1295, 330] width 469 height 181
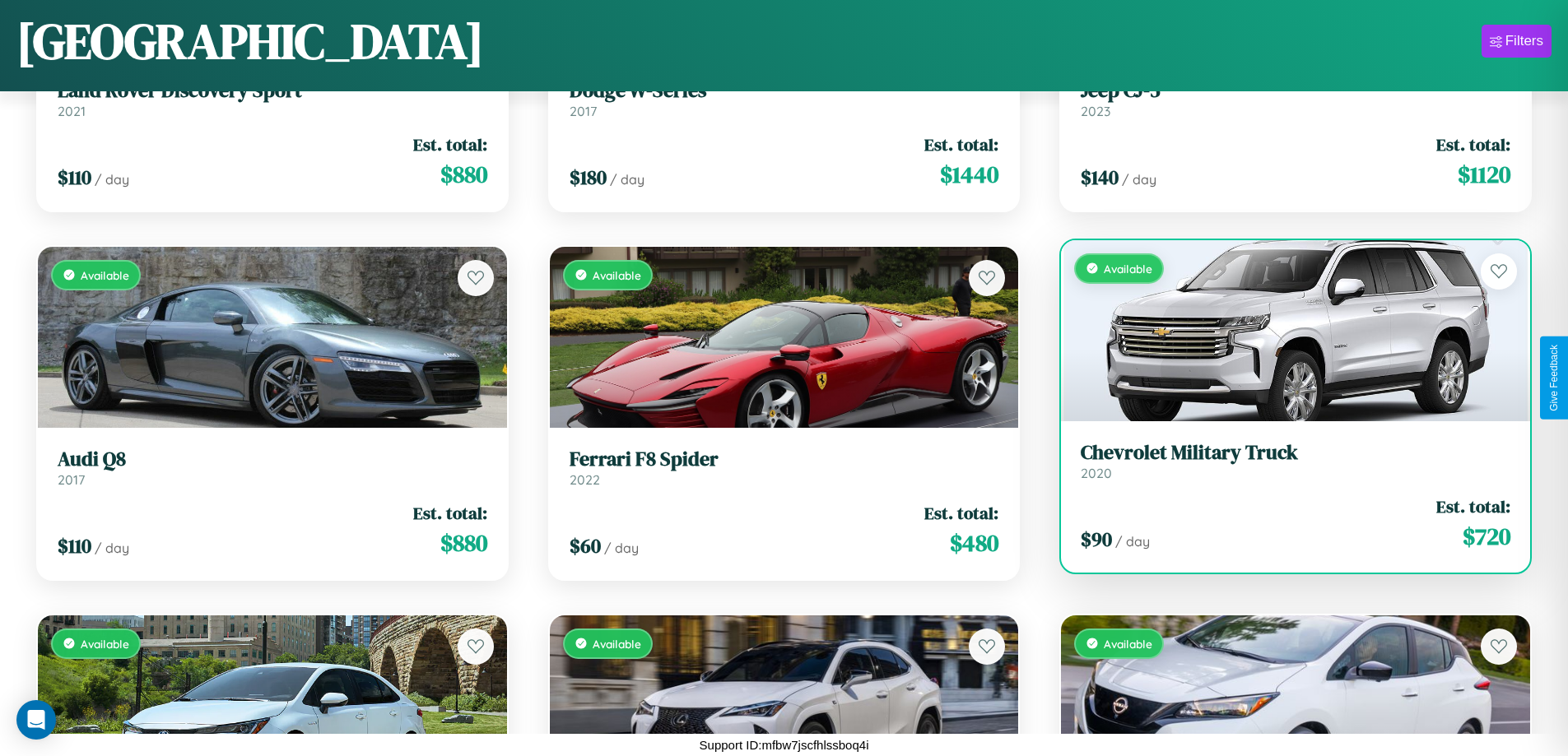
click at [1284, 330] on div "Available" at bounding box center [1295, 330] width 469 height 181
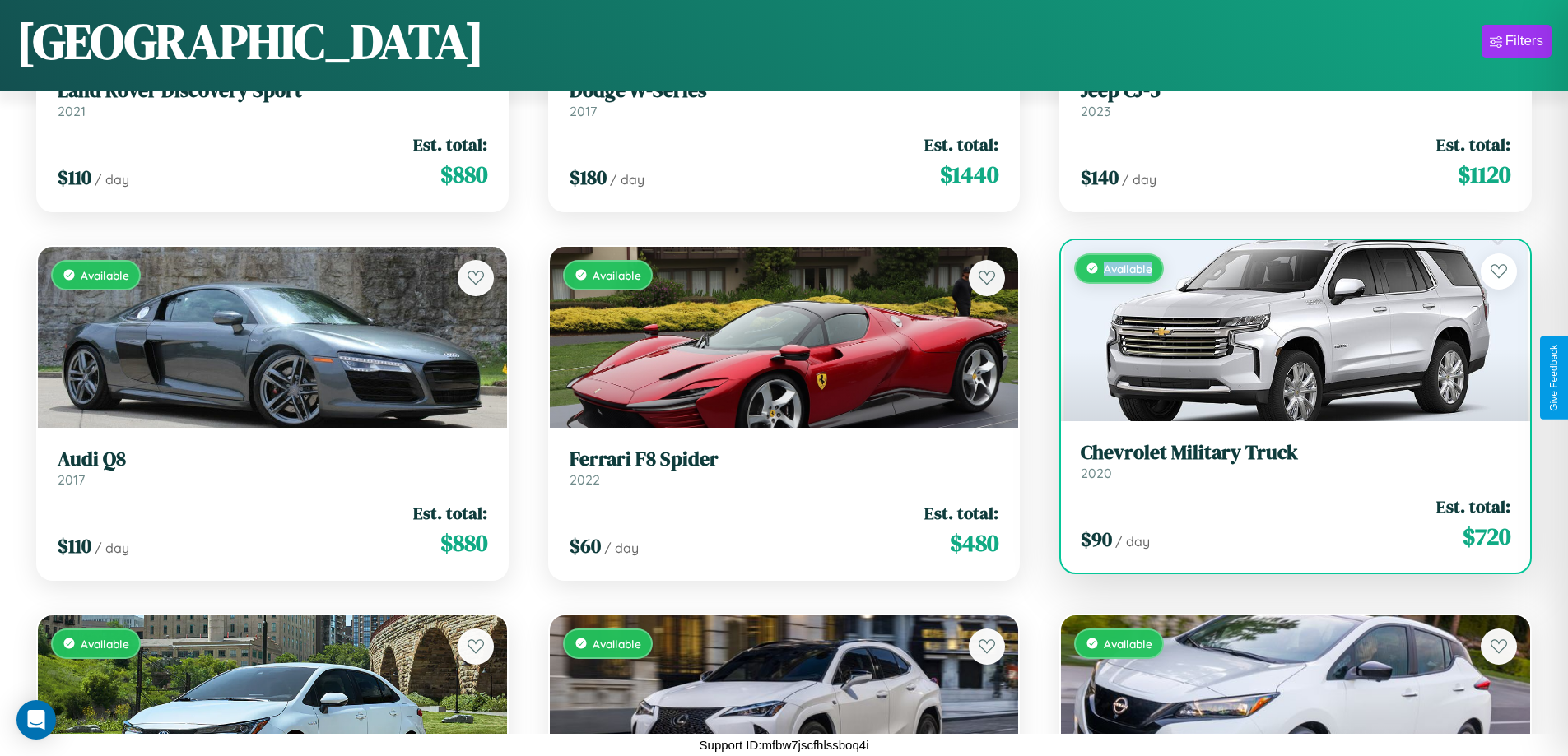
click at [1284, 330] on div "Available" at bounding box center [1295, 330] width 469 height 181
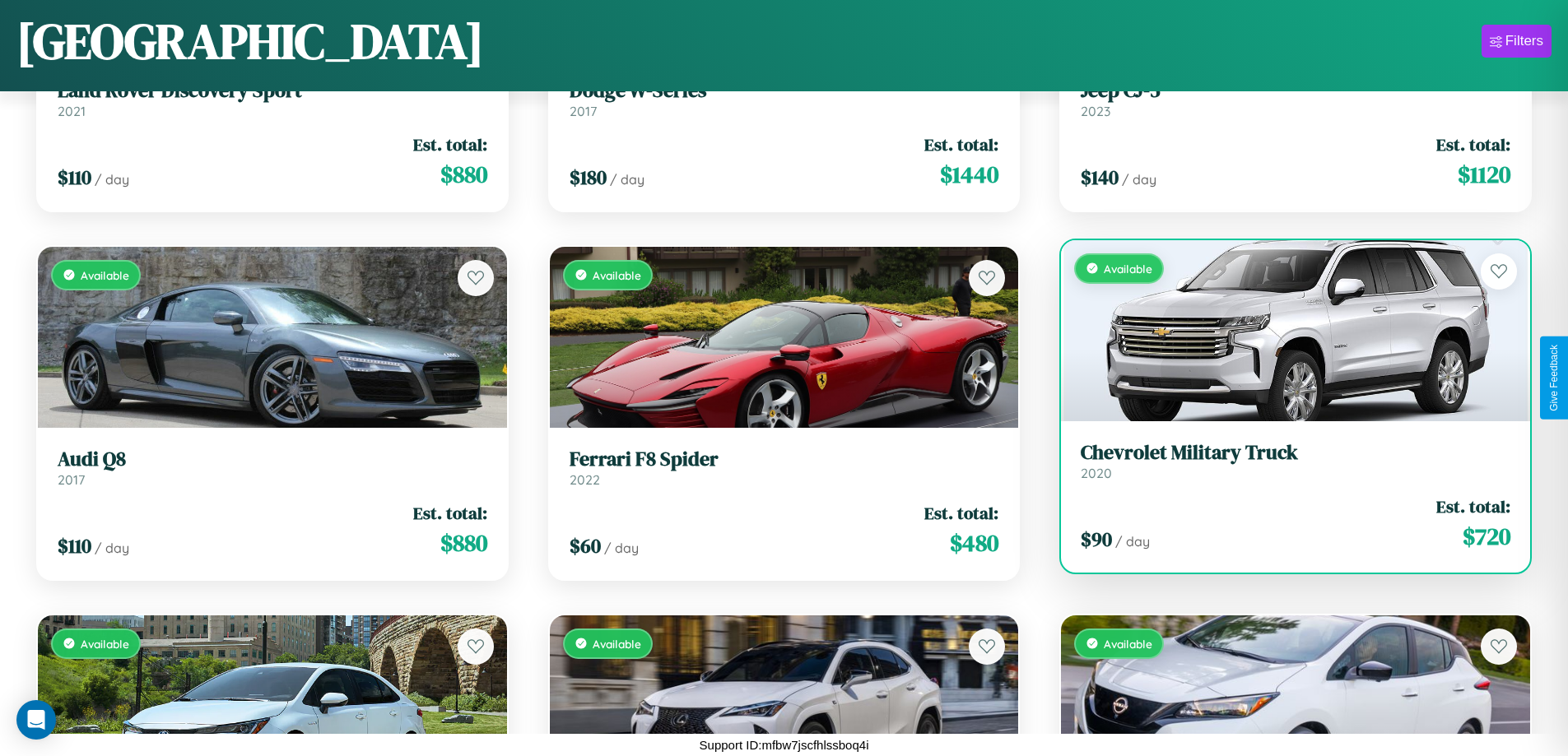
click at [1284, 461] on h3 "Chevrolet Military Truck" at bounding box center [1295, 452] width 429 height 24
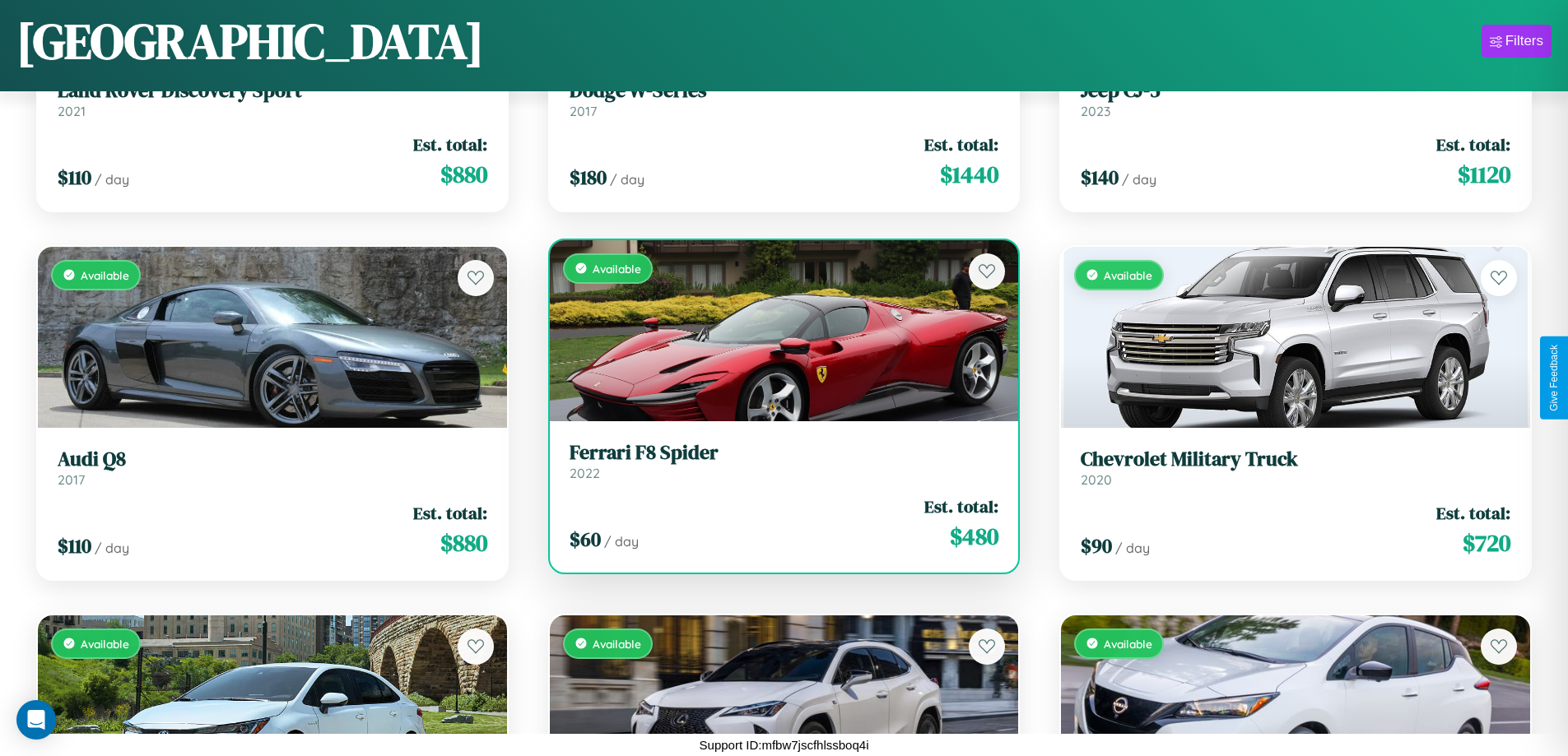
scroll to position [2810, 0]
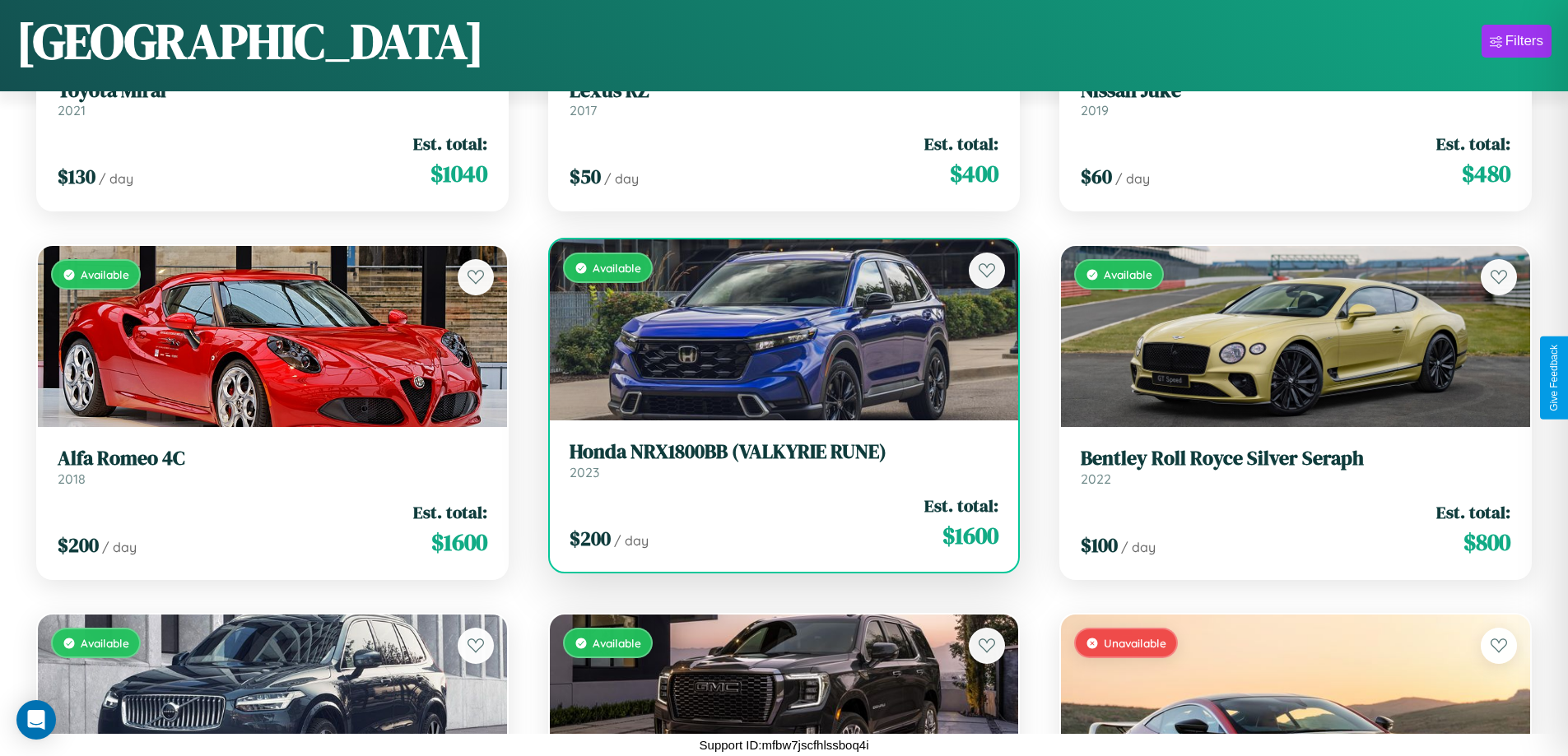
click at [777, 330] on div "Available" at bounding box center [784, 330] width 469 height 181
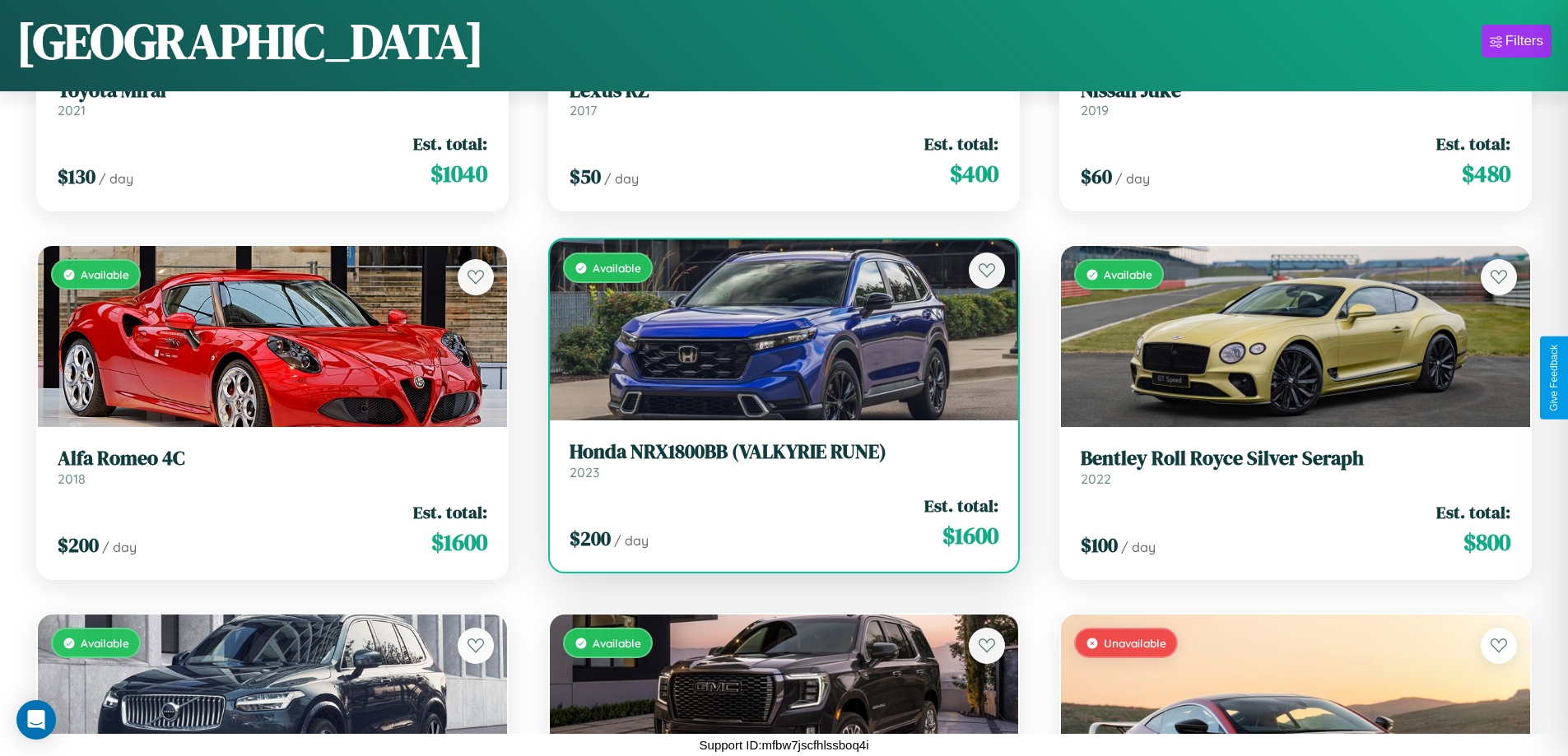
click at [777, 330] on div "Available" at bounding box center [784, 330] width 469 height 181
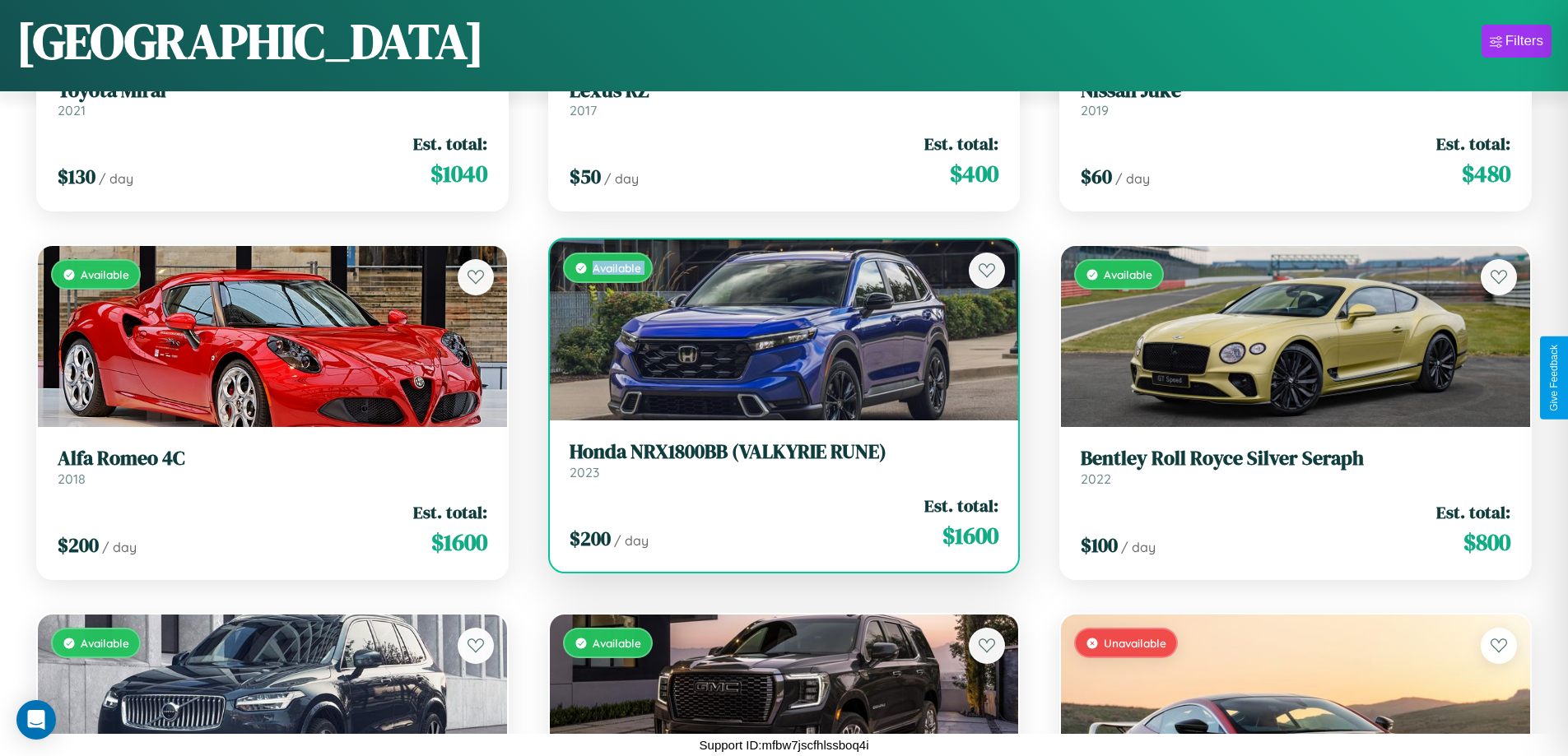
click at [777, 330] on div "Available" at bounding box center [784, 330] width 469 height 181
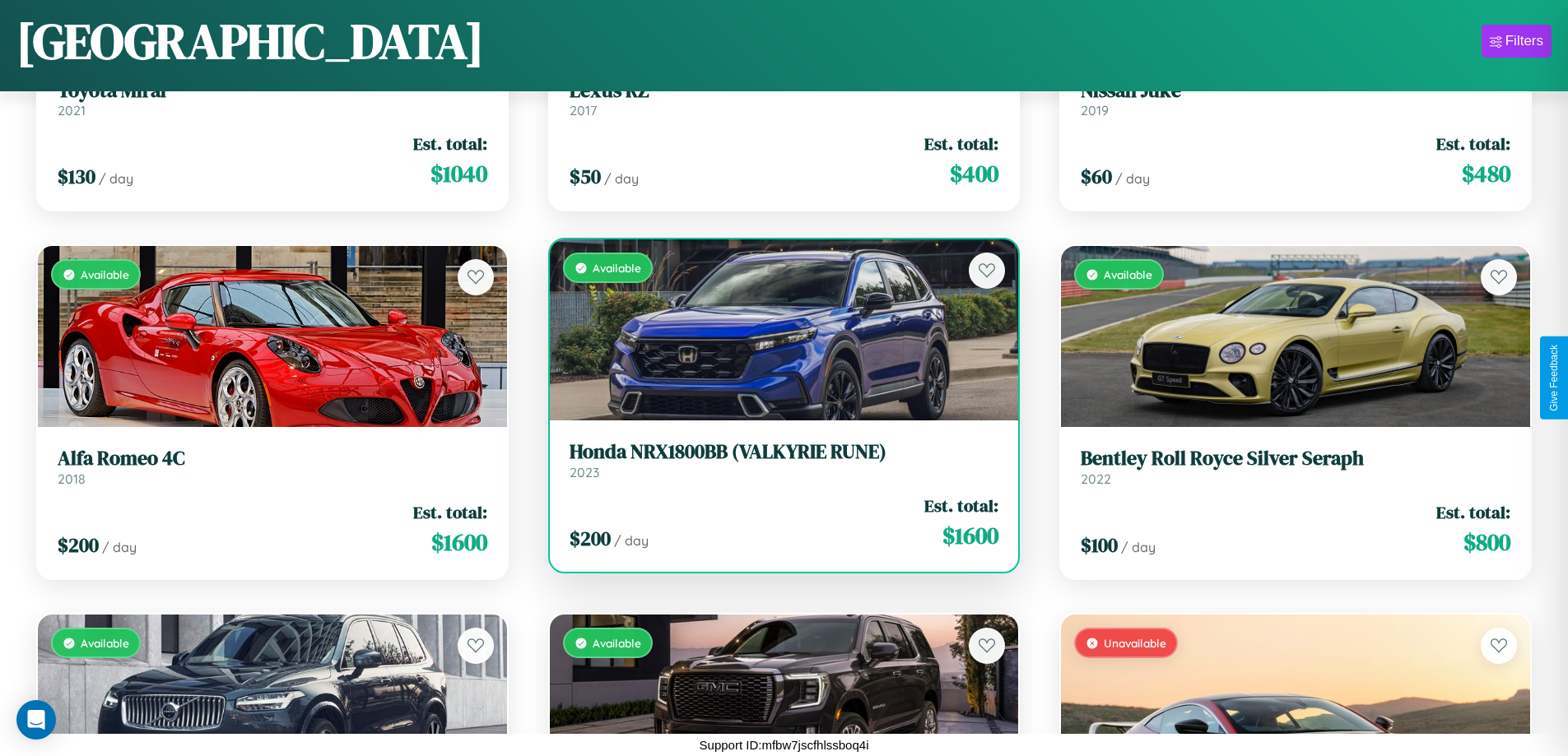
click at [777, 330] on div "Available" at bounding box center [784, 330] width 469 height 181
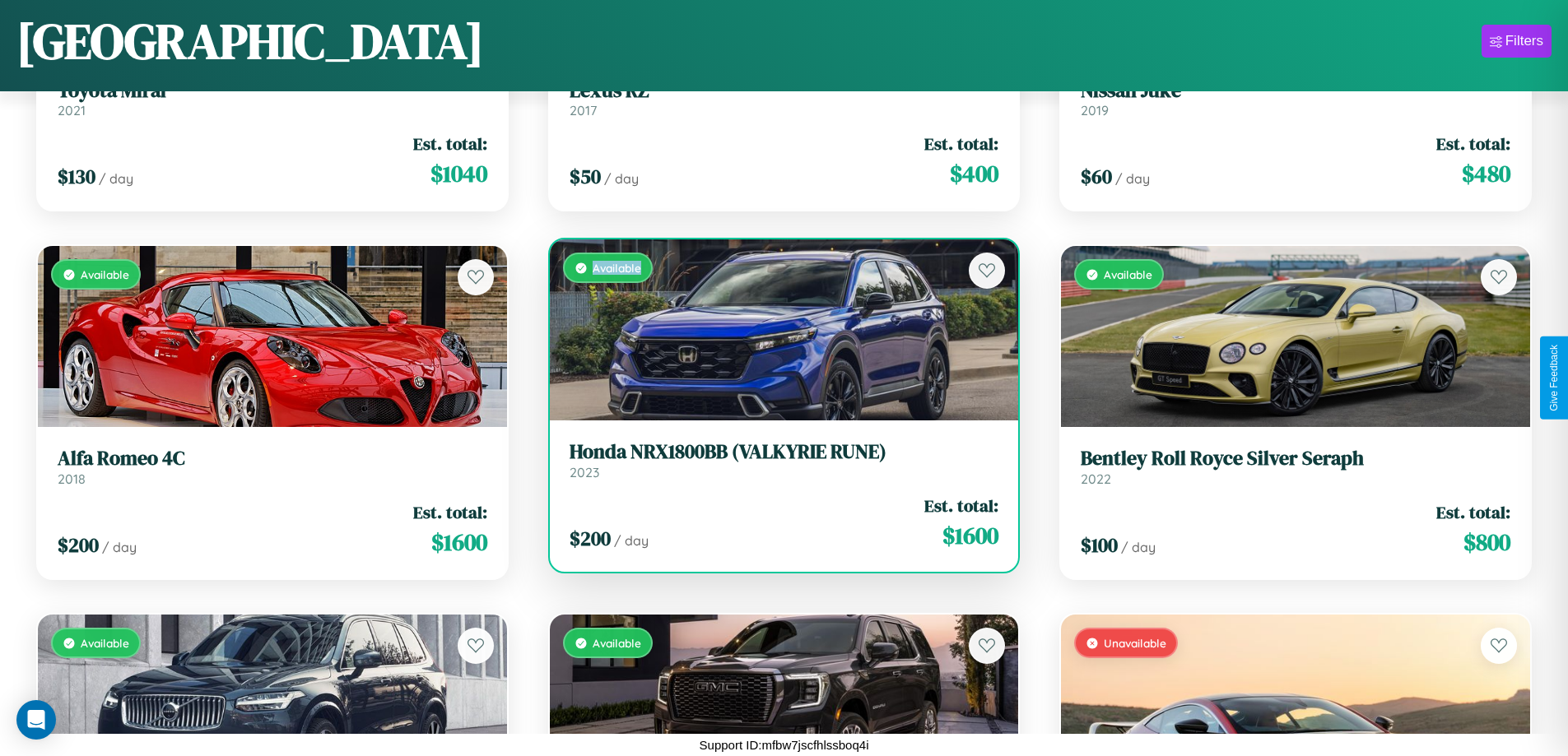
click at [777, 330] on div "Available" at bounding box center [784, 330] width 469 height 181
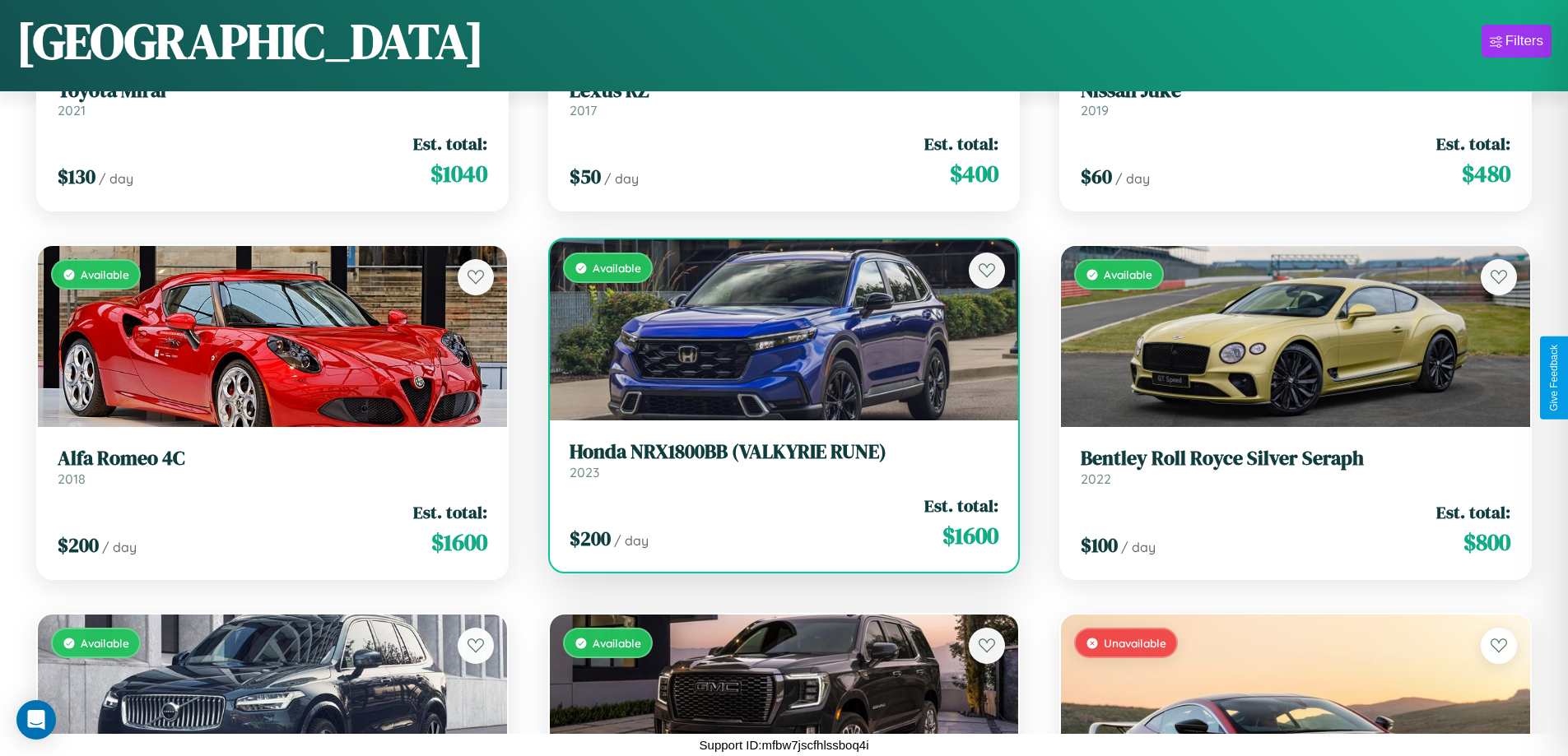
click at [777, 460] on h3 "Honda NRX1800BB (VALKYRIE RUNE)" at bounding box center [784, 451] width 429 height 24
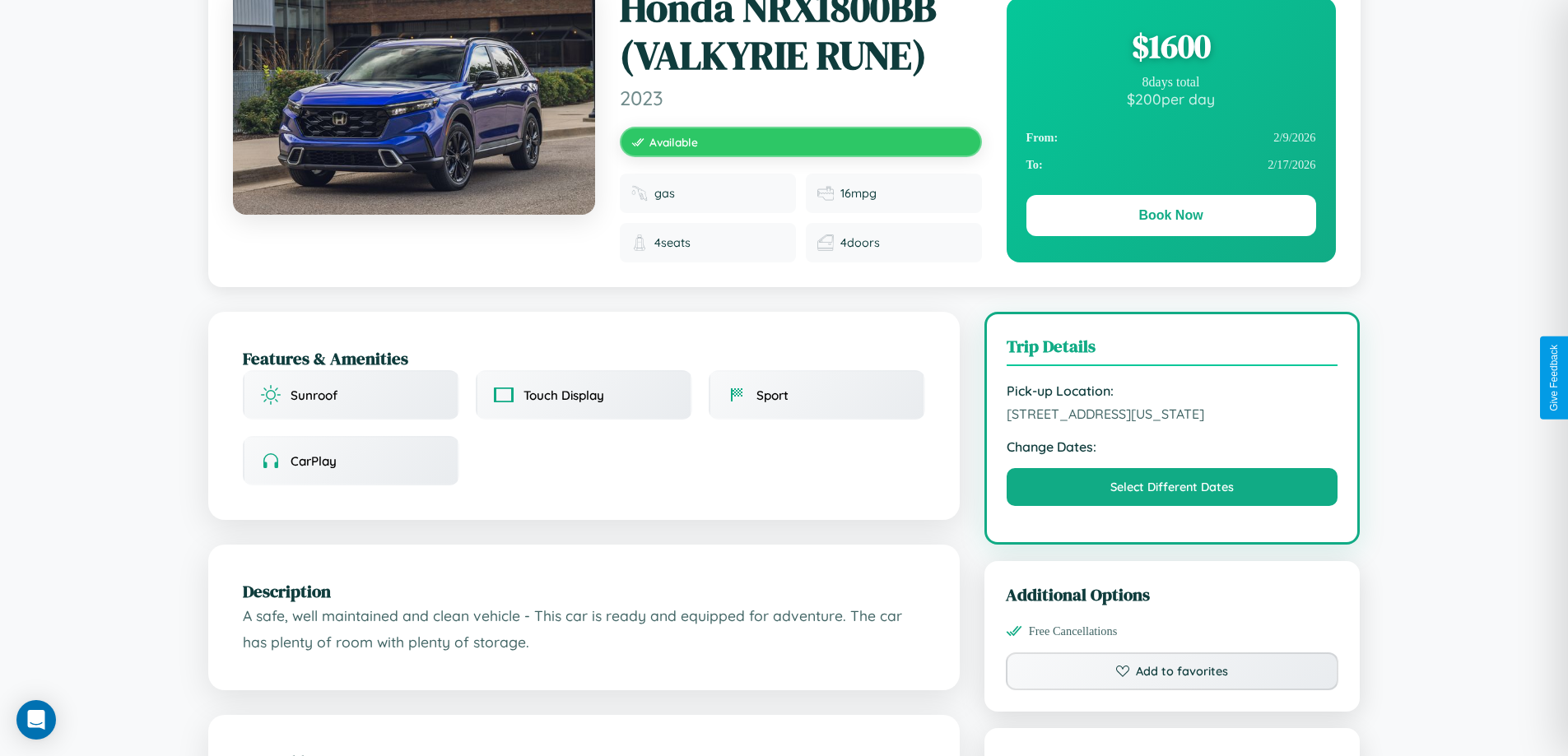
scroll to position [191, 0]
